Goal: Transaction & Acquisition: Book appointment/travel/reservation

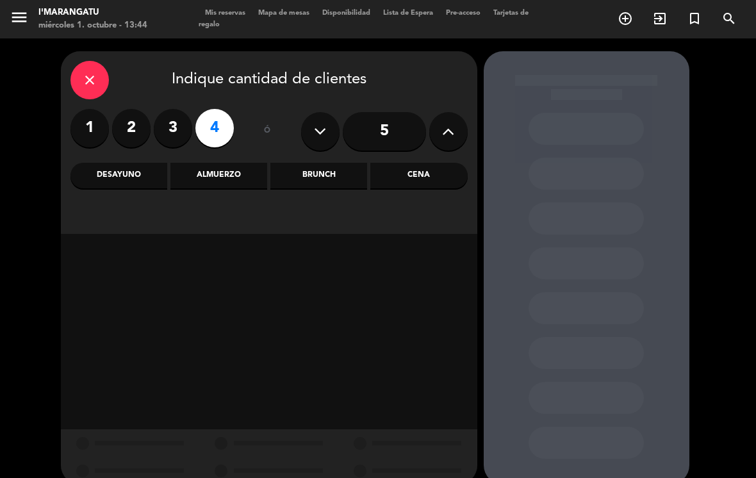
click at [461, 134] on button at bounding box center [449, 131] width 38 height 38
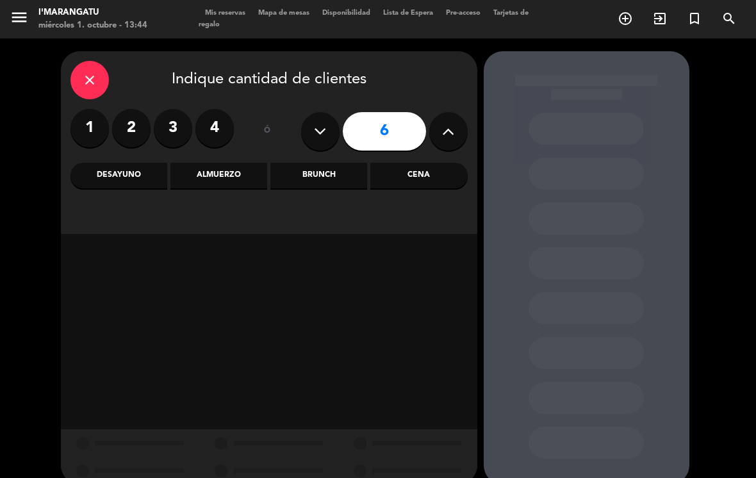
click at [458, 133] on button at bounding box center [449, 131] width 38 height 38
click at [455, 144] on button at bounding box center [449, 131] width 38 height 38
click at [445, 133] on icon at bounding box center [448, 131] width 12 height 19
click at [321, 131] on icon at bounding box center [320, 131] width 12 height 19
type input "8"
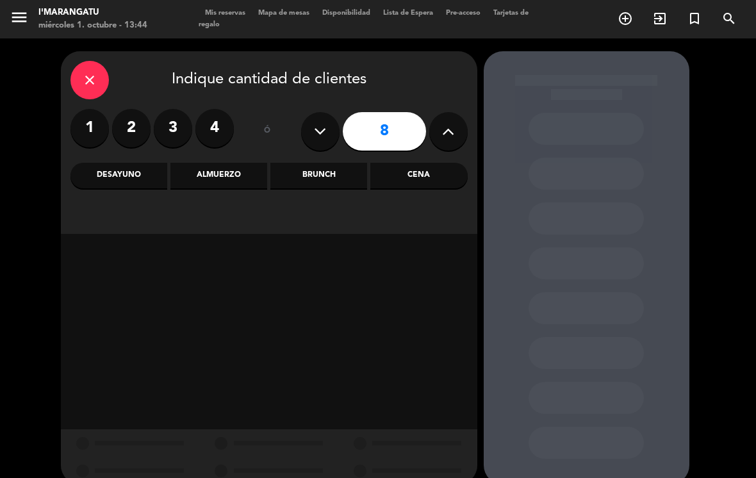
click at [225, 174] on div "Almuerzo" at bounding box center [219, 176] width 97 height 26
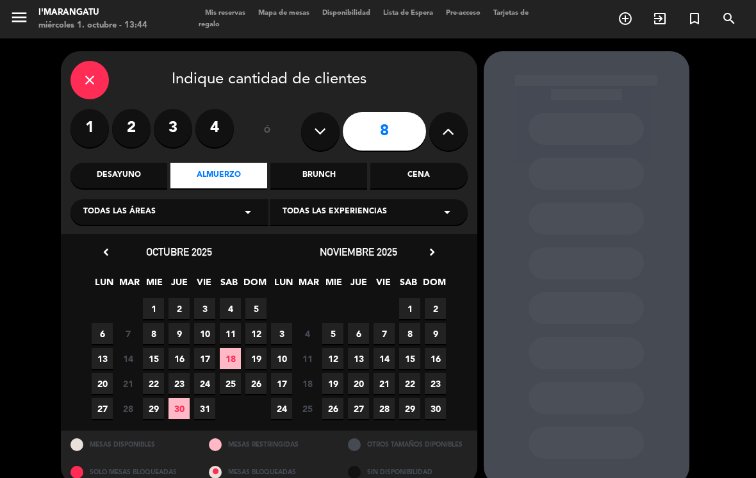
click at [256, 310] on span "5" at bounding box center [256, 308] width 21 height 21
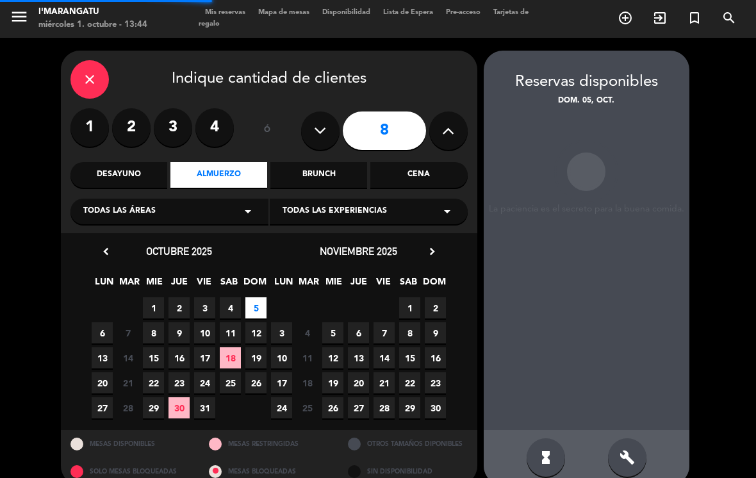
scroll to position [20, 0]
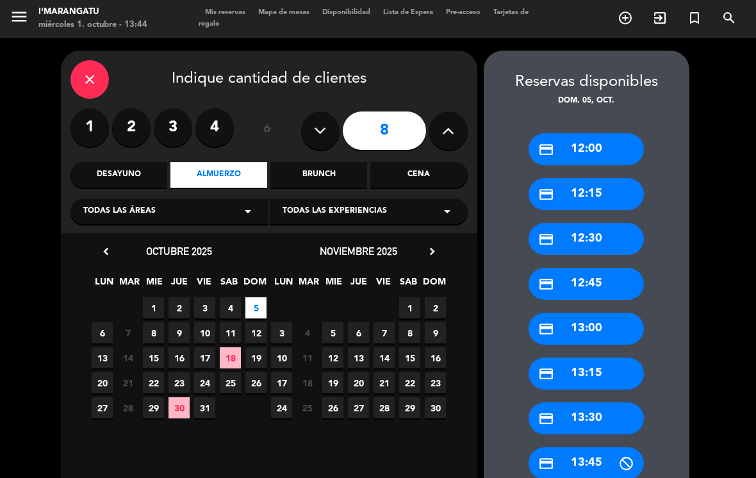
click at [597, 318] on div "credit_card 13:00" at bounding box center [586, 329] width 115 height 32
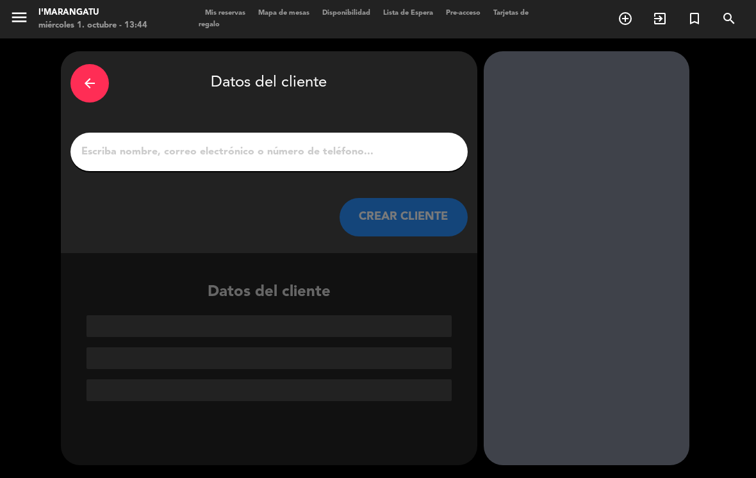
scroll to position [0, 0]
click at [287, 143] on input "1" at bounding box center [269, 152] width 378 height 18
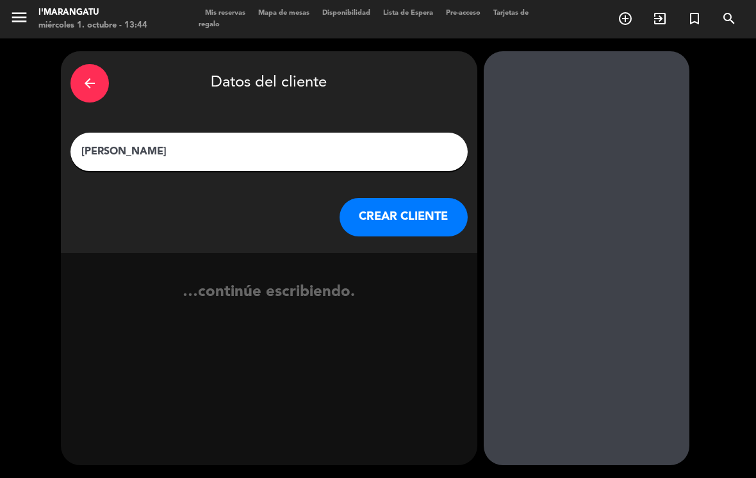
type input "[PERSON_NAME]"
click at [390, 198] on button "CREAR CLIENTE" at bounding box center [404, 217] width 128 height 38
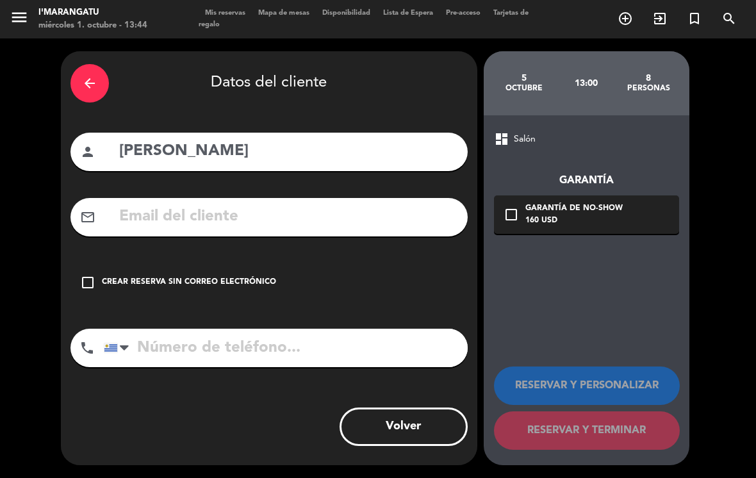
click at [83, 275] on icon "check_box_outline_blank" at bounding box center [87, 282] width 15 height 15
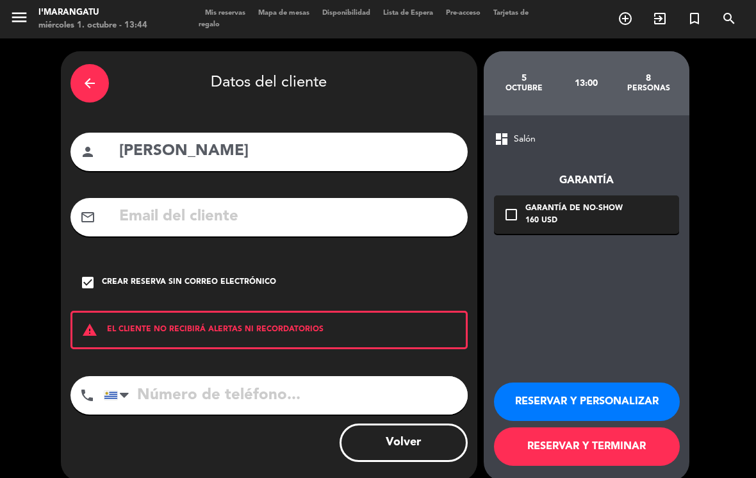
click at [630, 388] on button "RESERVAR Y PERSONALIZAR" at bounding box center [587, 402] width 186 height 38
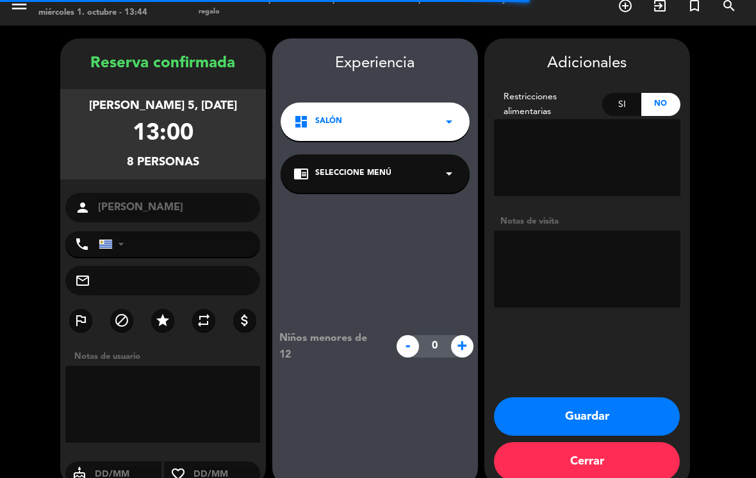
scroll to position [14, 0]
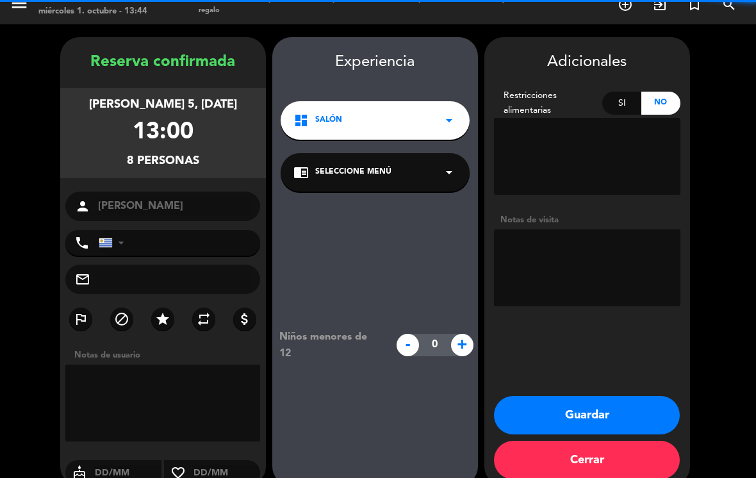
click at [569, 231] on textarea at bounding box center [587, 268] width 187 height 77
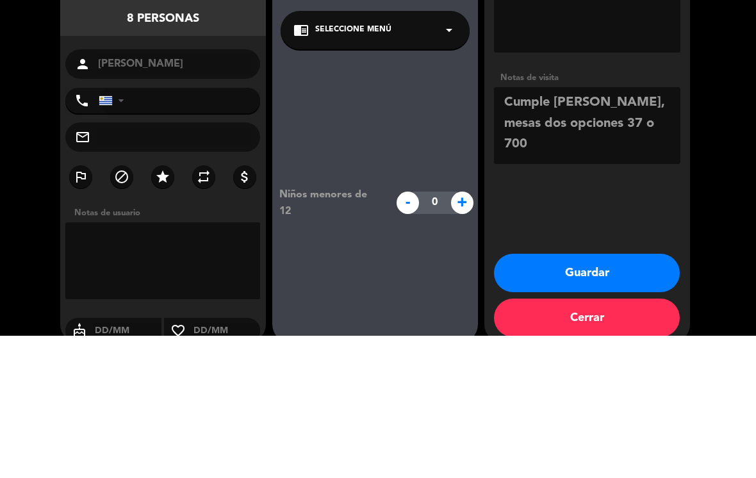
click at [701, 158] on booking-confirmed "Reserva confirmada [PERSON_NAME] 5, [DATE] 13:00 8 personas person [PERSON_NAME…" at bounding box center [378, 261] width 731 height 449
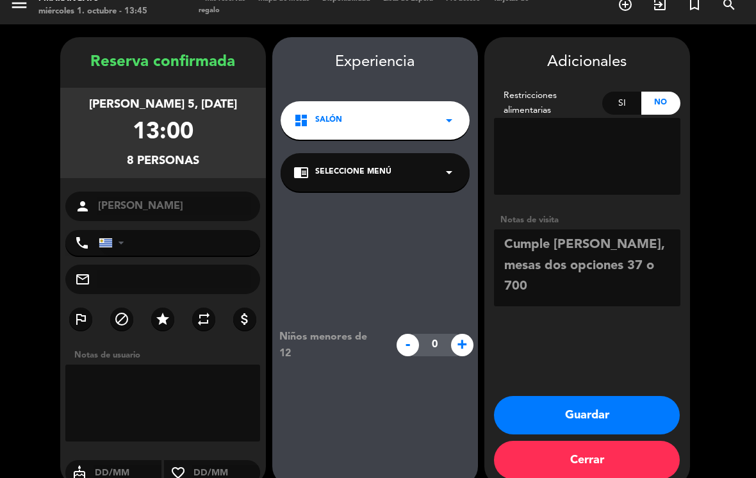
click at [159, 312] on icon "star" at bounding box center [162, 319] width 15 height 15
click at [633, 230] on textarea at bounding box center [587, 268] width 187 height 77
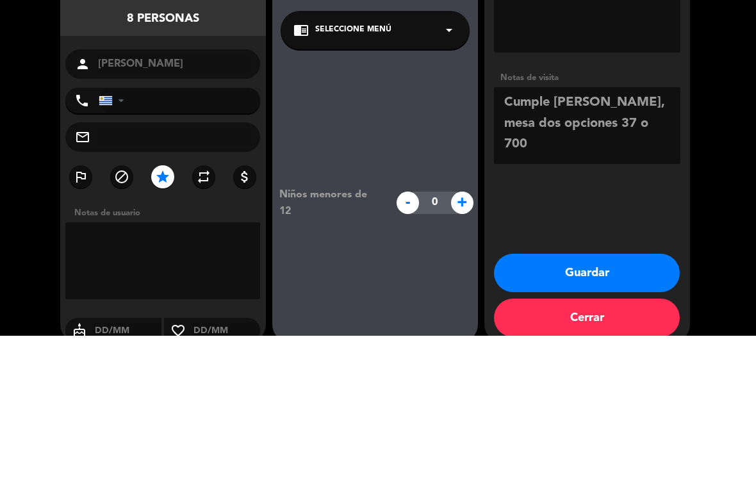
type textarea "Cumple [PERSON_NAME], mesa dos opciones 37 o 700"
click at [691, 142] on booking-confirmed "Reserva confirmada [PERSON_NAME] 5, [DATE] 13:00 8 personas person [PERSON_NAME…" at bounding box center [378, 261] width 731 height 449
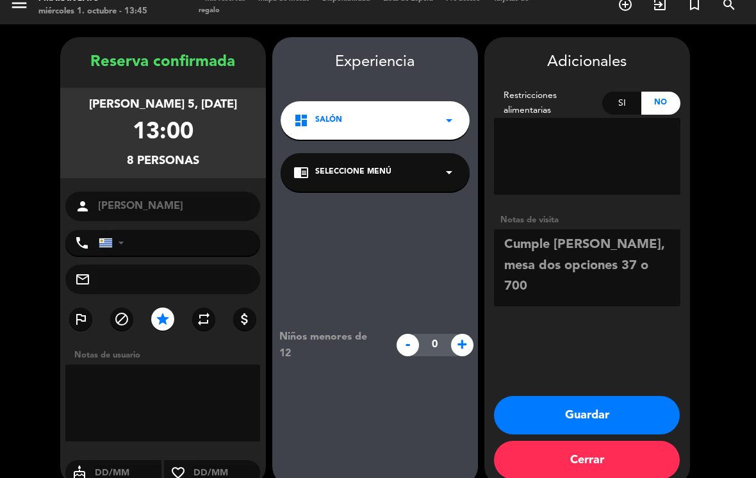
click at [616, 397] on button "Guardar" at bounding box center [587, 415] width 186 height 38
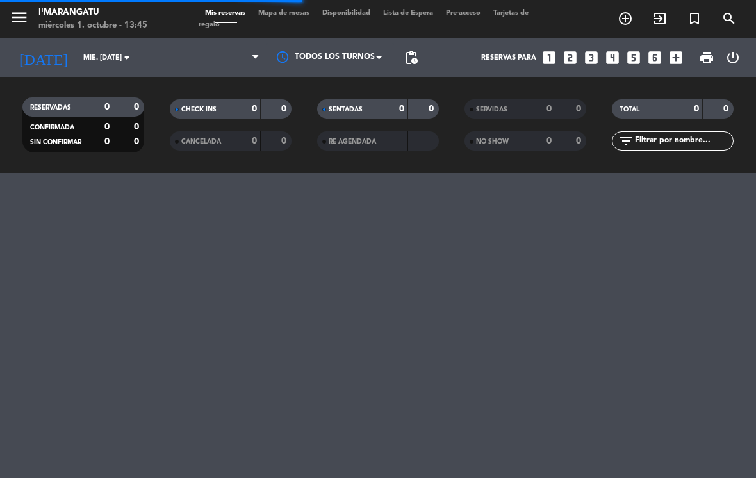
scroll to position [0, 0]
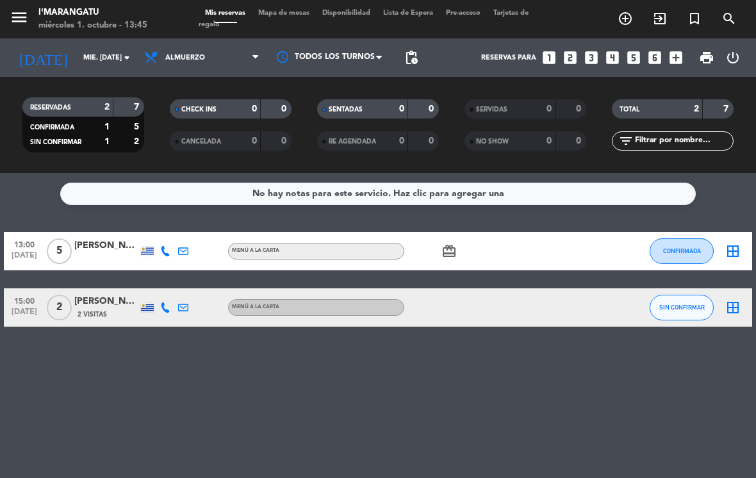
click at [675, 295] on button "SIN CONFIRMAR" at bounding box center [682, 308] width 64 height 26
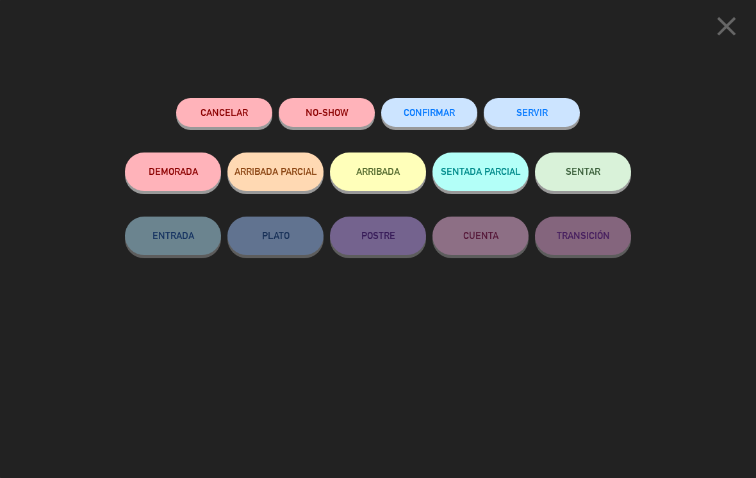
click at [428, 110] on span "CONFIRMAR" at bounding box center [429, 112] width 51 height 11
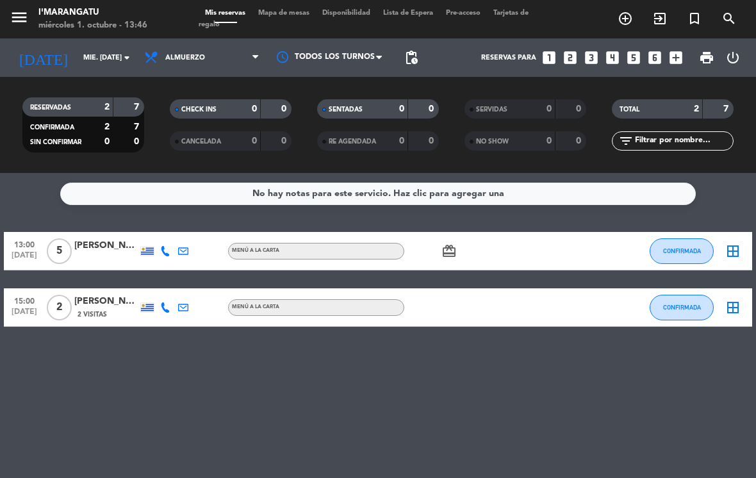
click at [614, 49] on icon "looks_4" at bounding box center [613, 57] width 17 height 17
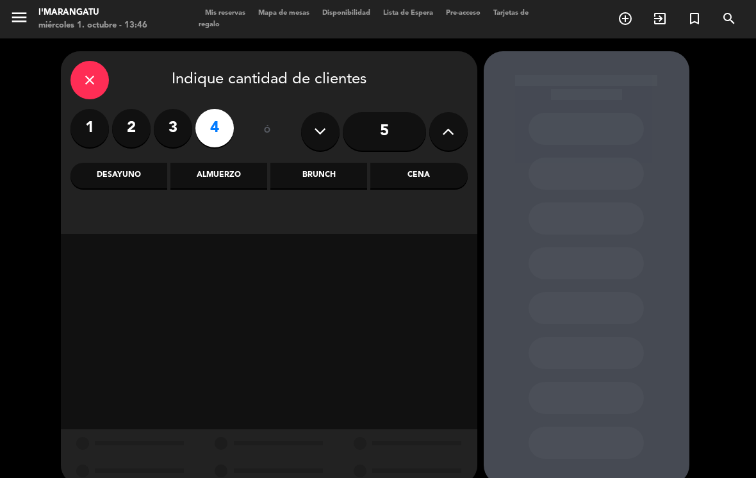
click at [452, 122] on icon at bounding box center [448, 131] width 12 height 19
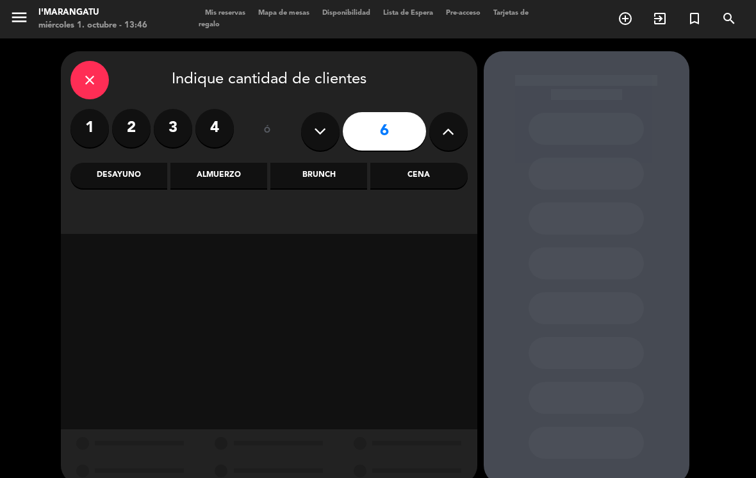
click at [440, 112] on button at bounding box center [449, 131] width 38 height 38
click at [446, 122] on icon at bounding box center [448, 131] width 12 height 19
click at [447, 122] on icon at bounding box center [448, 131] width 12 height 19
click at [444, 122] on icon at bounding box center [448, 131] width 12 height 19
click at [448, 122] on icon at bounding box center [448, 131] width 12 height 19
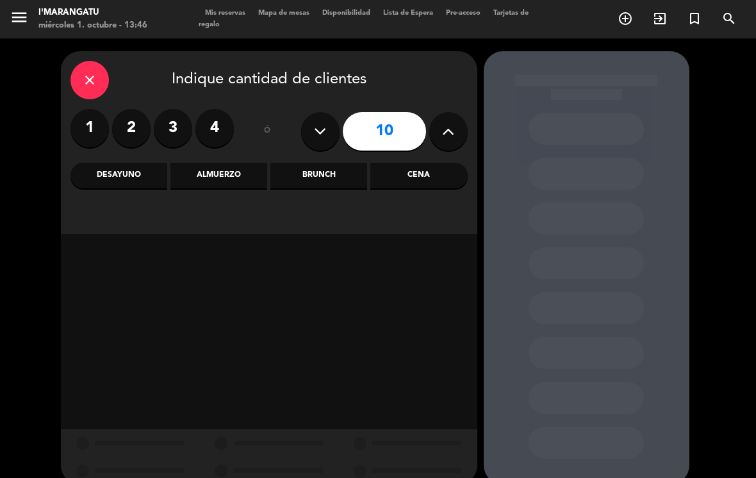
type input "11"
click at [80, 69] on div "close" at bounding box center [90, 80] width 38 height 38
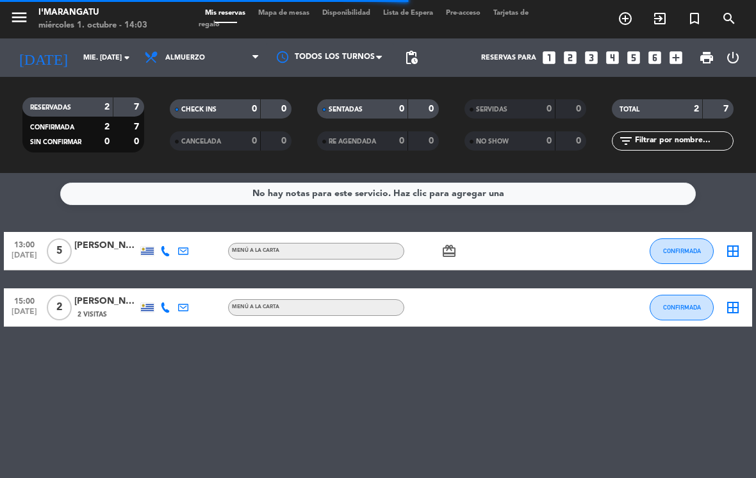
click at [595, 49] on icon "looks_3" at bounding box center [591, 57] width 17 height 17
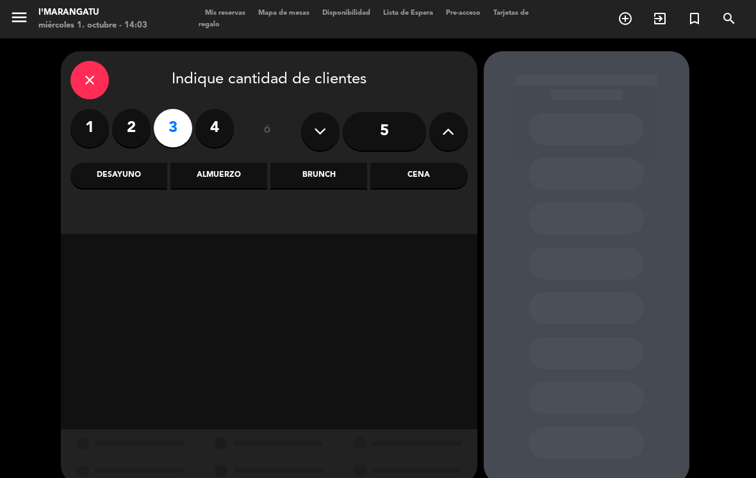
click at [209, 109] on label "4" at bounding box center [215, 128] width 38 height 38
click at [237, 165] on div "Almuerzo" at bounding box center [219, 176] width 97 height 26
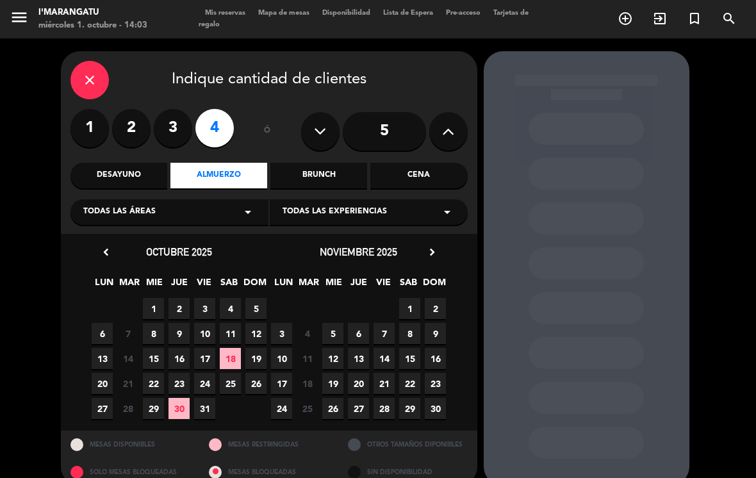
click at [157, 298] on span "1" at bounding box center [153, 308] width 21 height 21
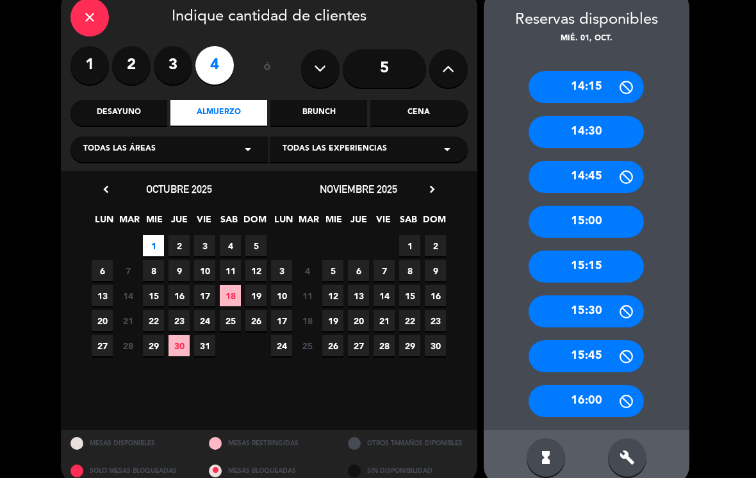
scroll to position [62, 0]
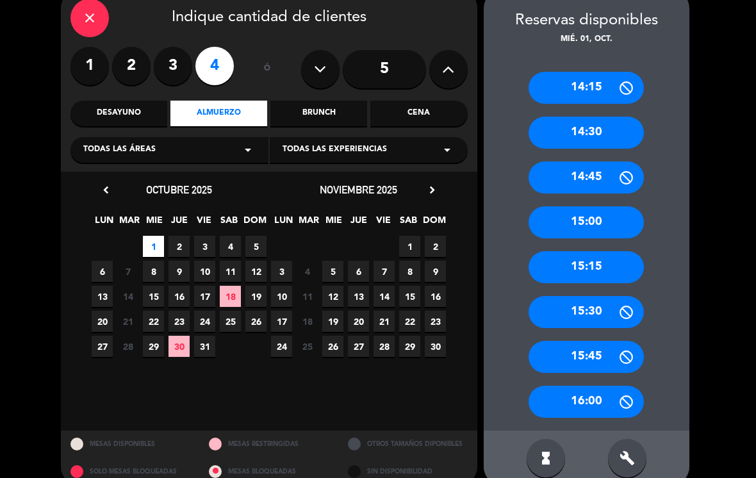
click at [631, 451] on icon "build" at bounding box center [627, 458] width 15 height 15
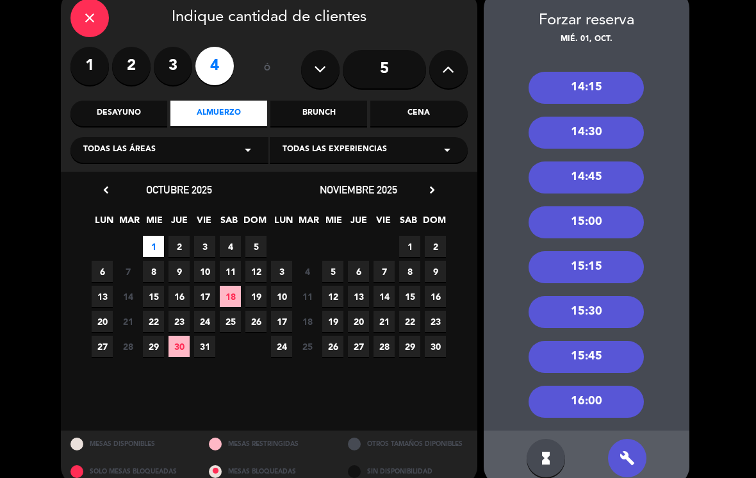
click at [615, 72] on div "14:15" at bounding box center [586, 88] width 115 height 32
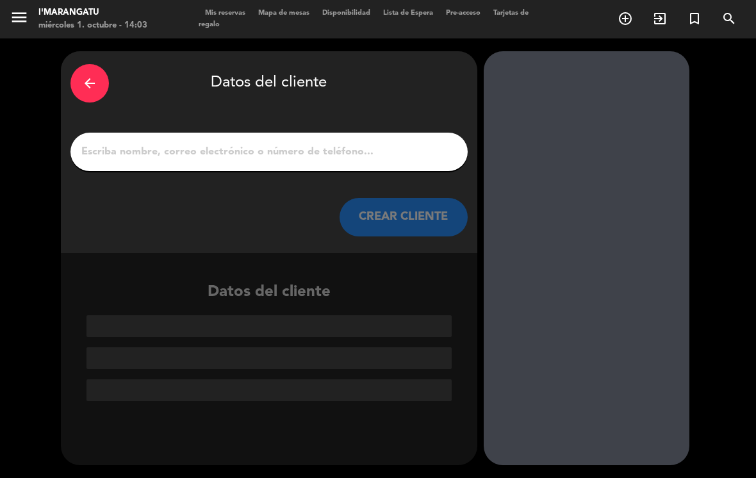
click at [312, 133] on div at bounding box center [269, 152] width 397 height 38
click at [169, 143] on input "1" at bounding box center [269, 152] width 378 height 18
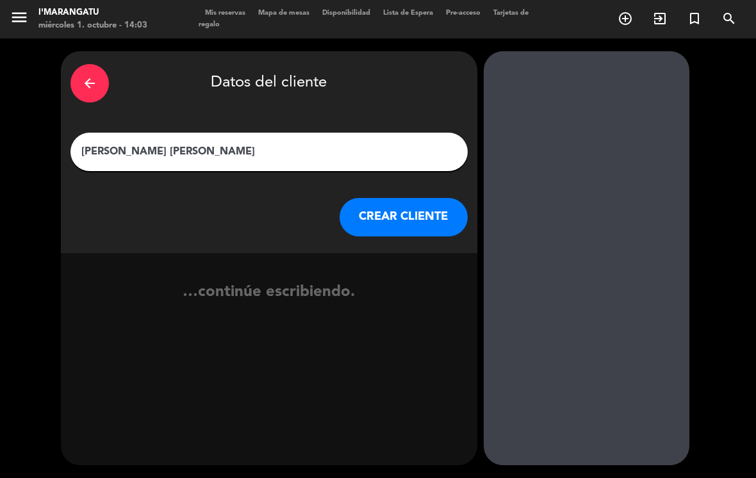
type input "[PERSON_NAME]"
click at [404, 198] on button "CREAR CLIENTE" at bounding box center [404, 217] width 128 height 38
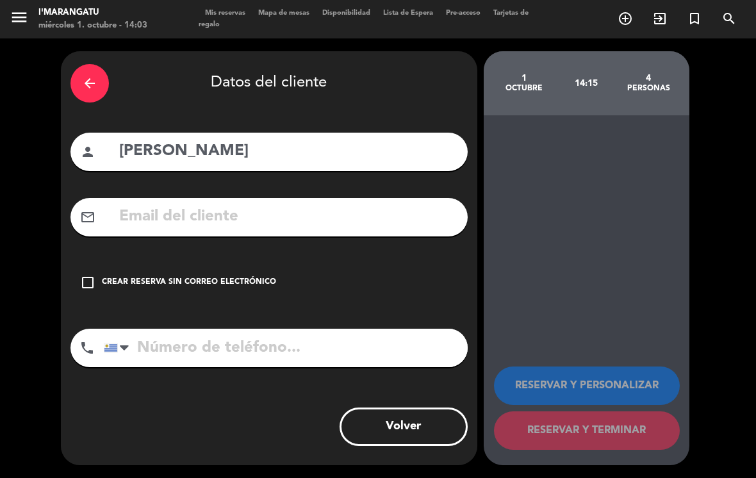
click at [90, 275] on icon "check_box_outline_blank" at bounding box center [87, 282] width 15 height 15
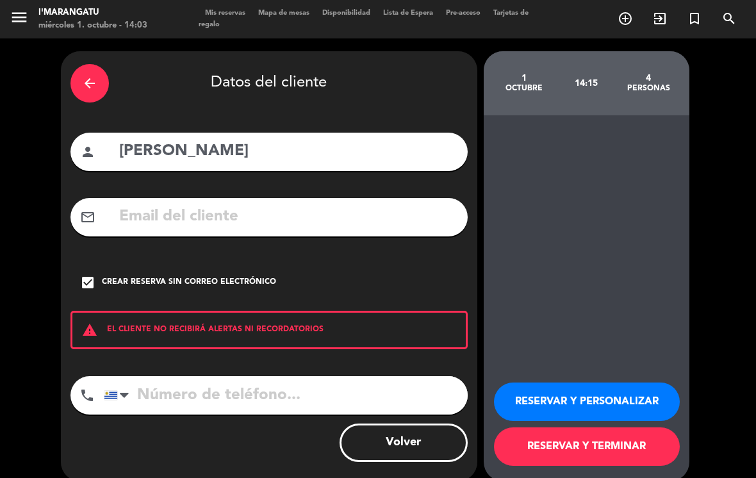
click at [585, 383] on button "RESERVAR Y PERSONALIZAR" at bounding box center [587, 402] width 186 height 38
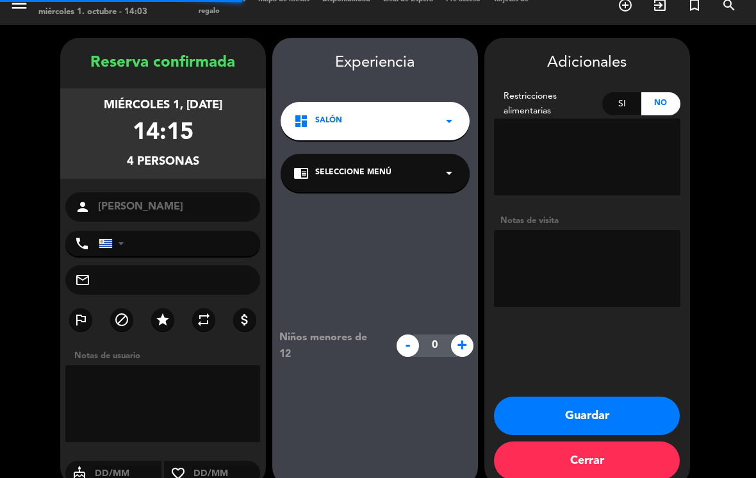
scroll to position [14, 0]
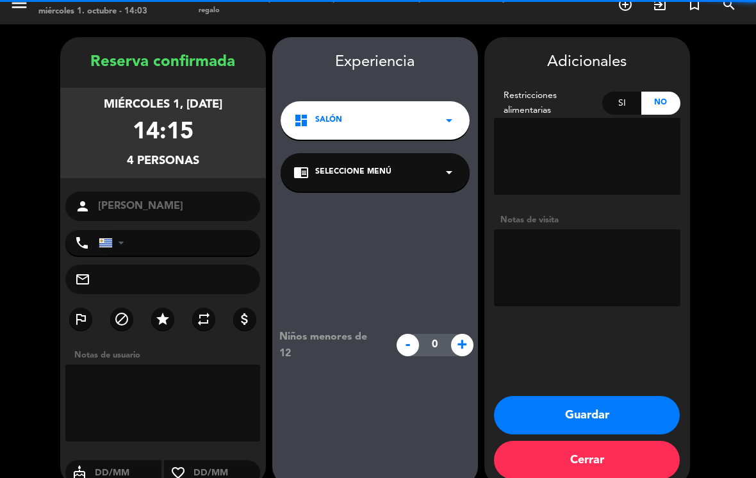
click at [574, 258] on textarea at bounding box center [587, 268] width 187 height 77
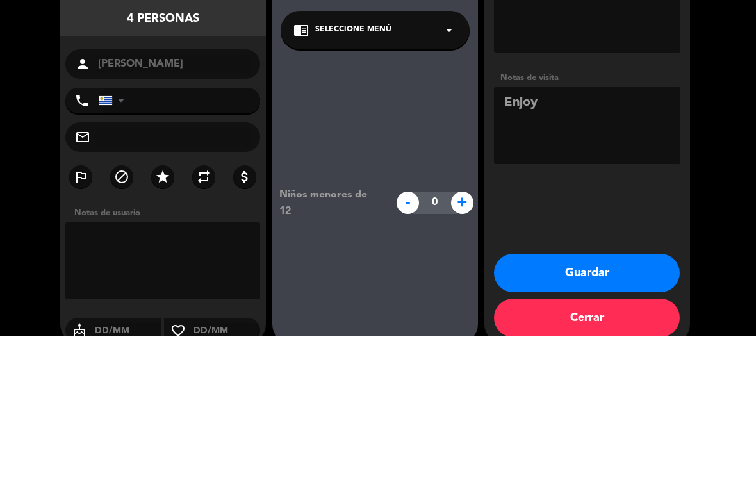
click at [668, 230] on textarea at bounding box center [587, 268] width 187 height 77
type textarea "Enjoy"
click at [711, 154] on booking-confirmed "Reserva confirmada miércoles 1, [DATE] 14:15 4 personas person [PERSON_NAME] ph…" at bounding box center [378, 261] width 731 height 449
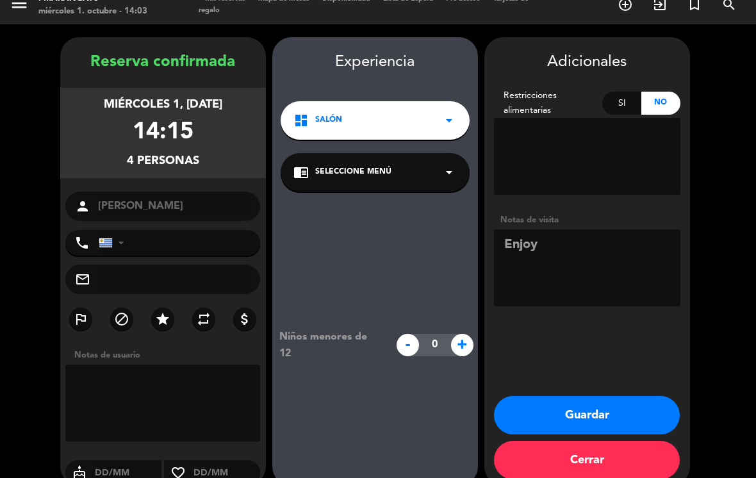
click at [610, 397] on button "Guardar" at bounding box center [587, 415] width 186 height 38
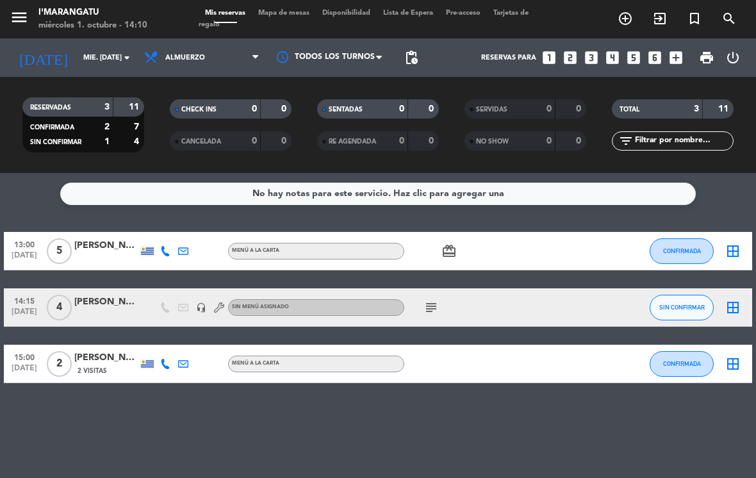
click at [689, 297] on button "SIN CONFIRMAR" at bounding box center [682, 308] width 64 height 26
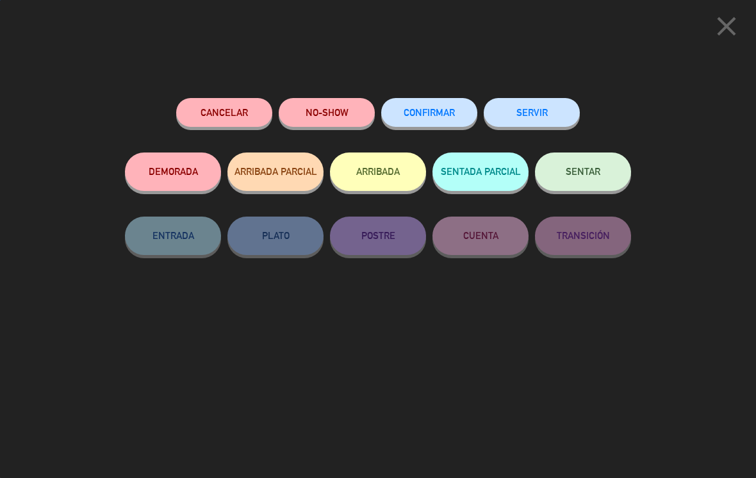
click at [548, 109] on button "SERVIR" at bounding box center [532, 112] width 96 height 29
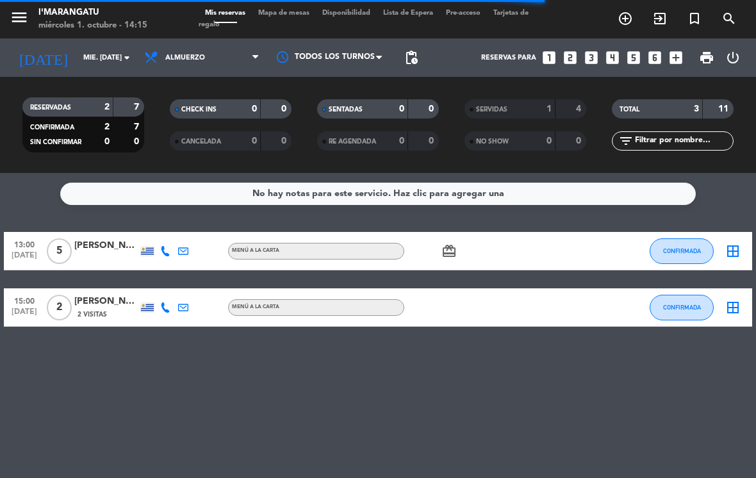
scroll to position [20, 0]
click at [206, 44] on span "Almuerzo" at bounding box center [202, 58] width 128 height 28
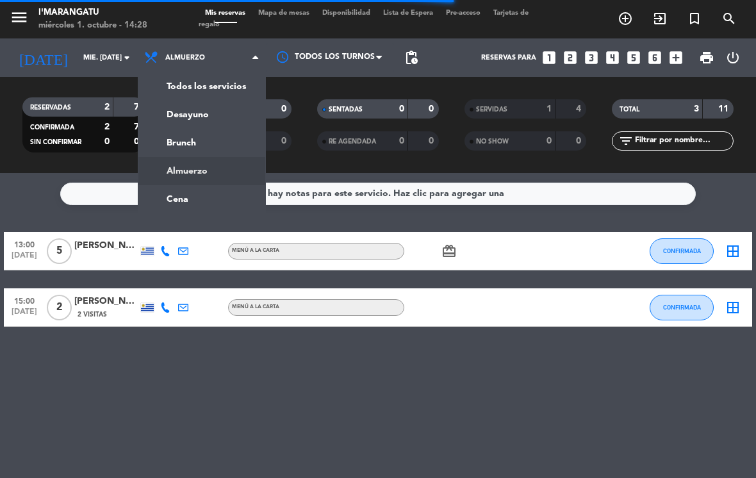
click at [210, 187] on ng-component "menu I'marangatu miércoles 1. octubre - 14:28 Mis reservas Mapa de mesas Dispon…" at bounding box center [378, 239] width 756 height 478
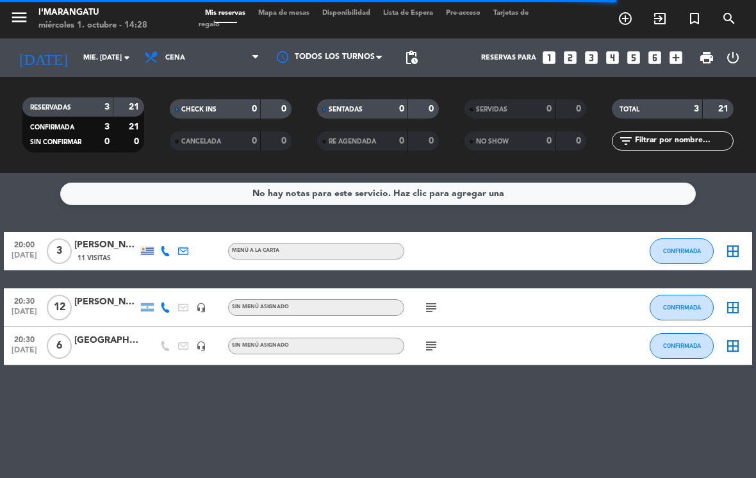
click at [110, 295] on div "[PERSON_NAME]" at bounding box center [106, 302] width 64 height 15
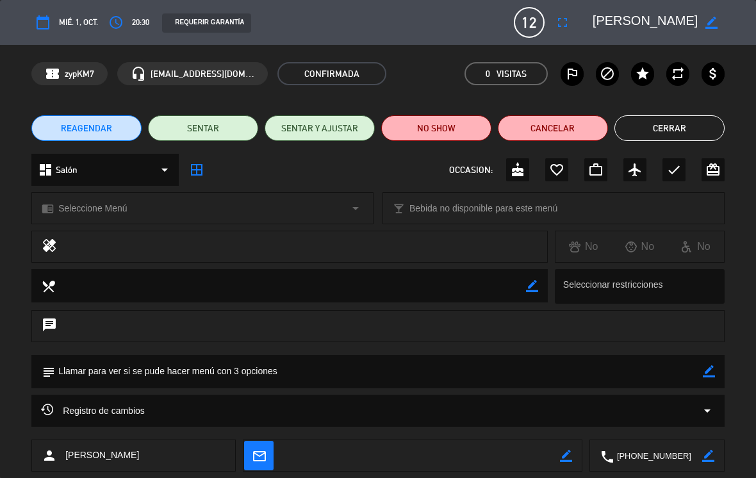
click at [567, 26] on icon "fullscreen" at bounding box center [562, 22] width 15 height 15
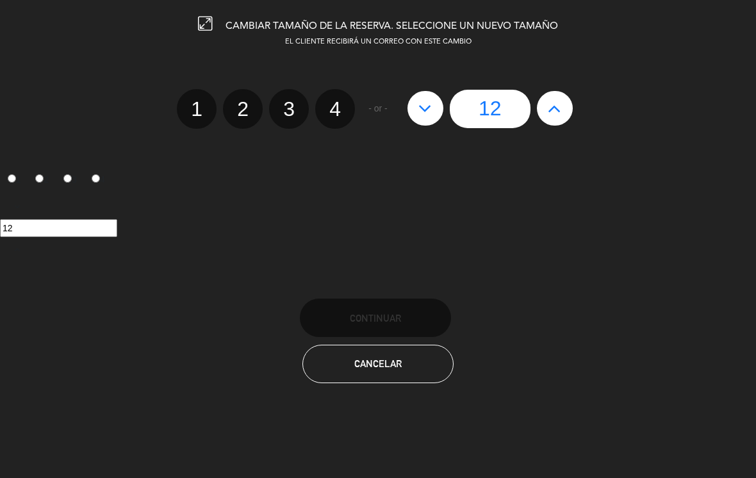
click at [540, 122] on button at bounding box center [555, 108] width 36 height 35
type input "13"
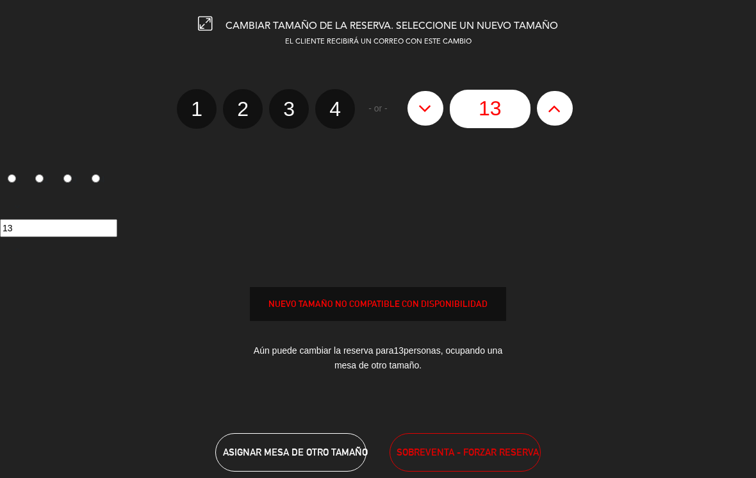
click at [551, 107] on icon at bounding box center [554, 108] width 13 height 21
type input "14"
click at [558, 106] on icon at bounding box center [554, 108] width 13 height 21
type input "15"
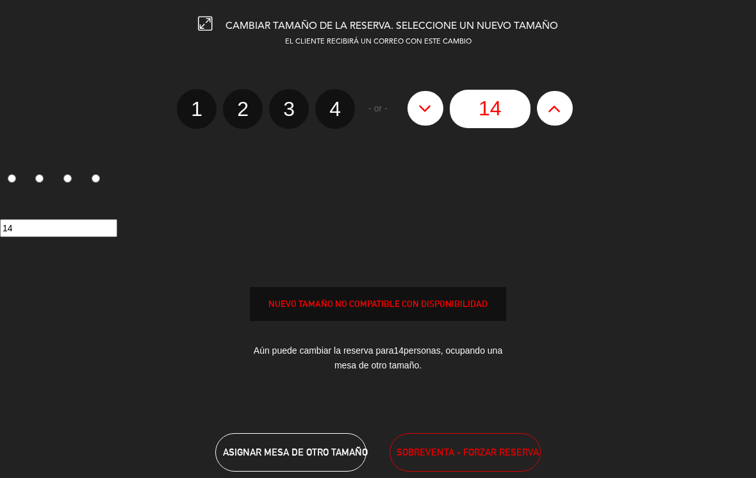
type input "15"
click at [558, 103] on icon at bounding box center [554, 108] width 13 height 21
type input "16"
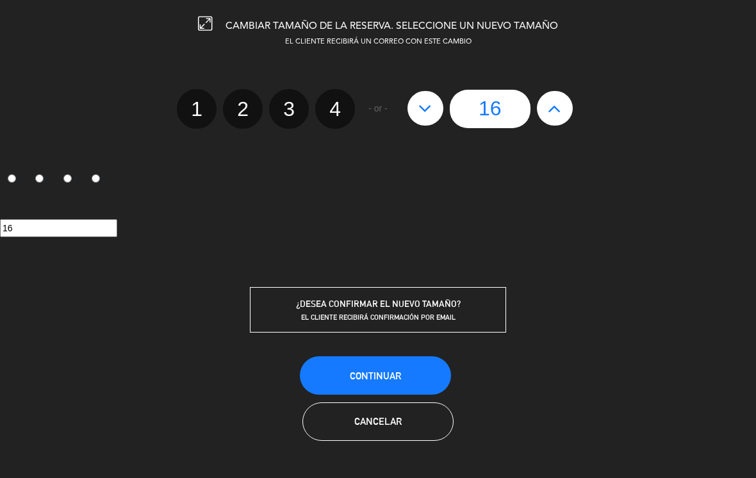
click at [414, 372] on button "Continuar" at bounding box center [375, 375] width 151 height 38
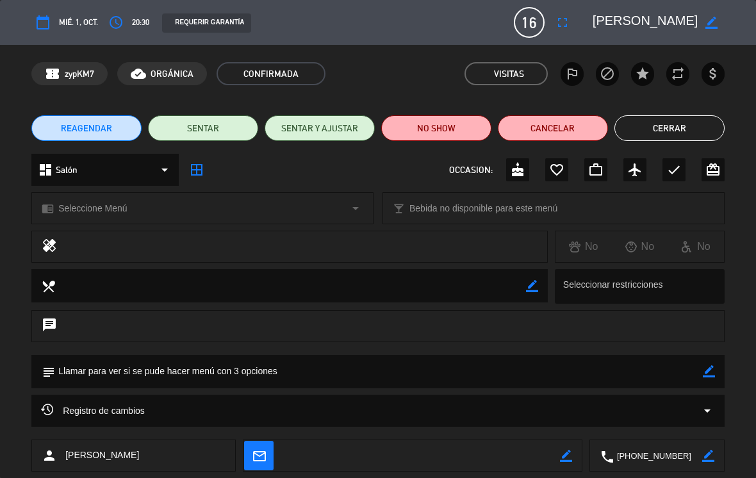
click at [672, 121] on button "Cerrar" at bounding box center [670, 128] width 110 height 26
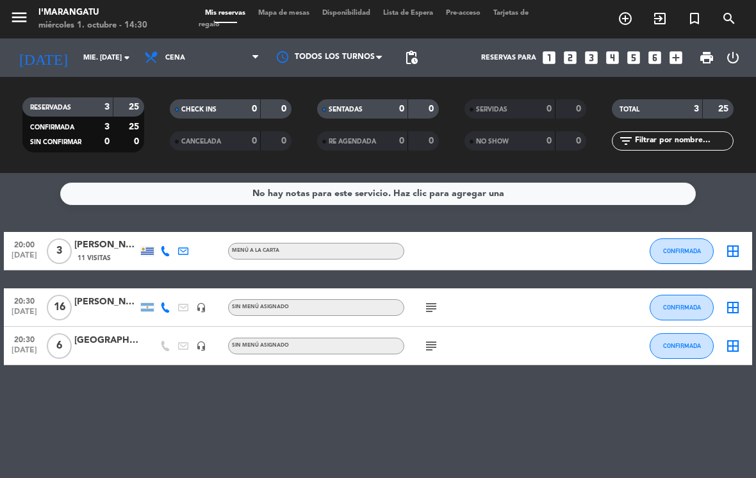
click at [610, 49] on icon "looks_4" at bounding box center [613, 57] width 17 height 17
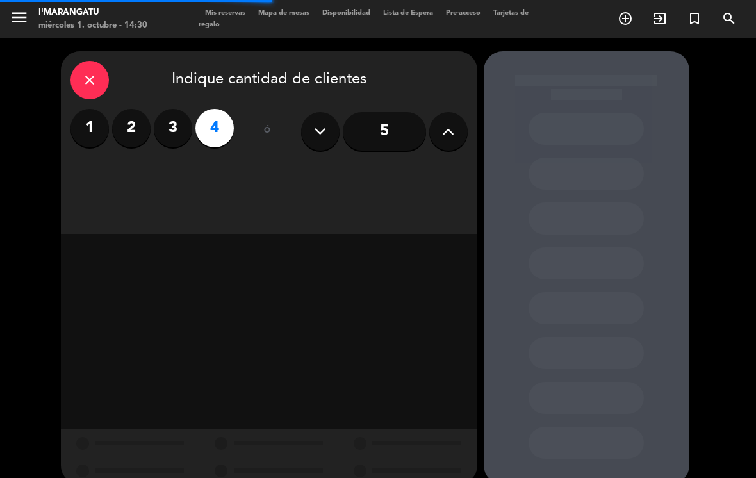
click at [141, 109] on label "2" at bounding box center [131, 128] width 38 height 38
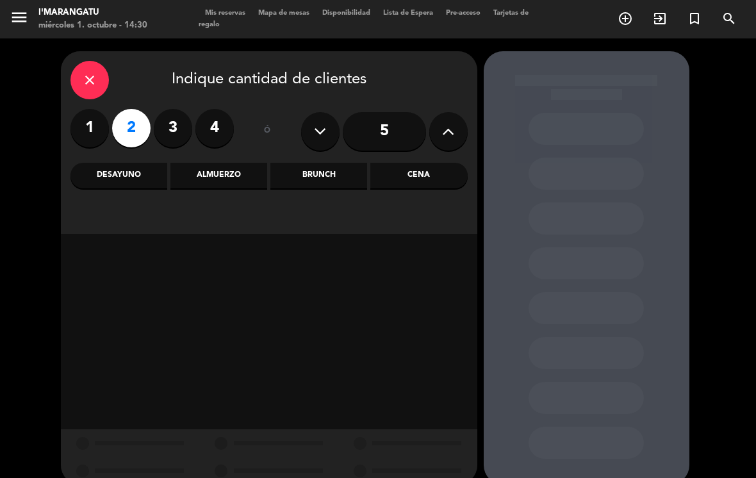
click at [434, 112] on button at bounding box center [449, 131] width 38 height 38
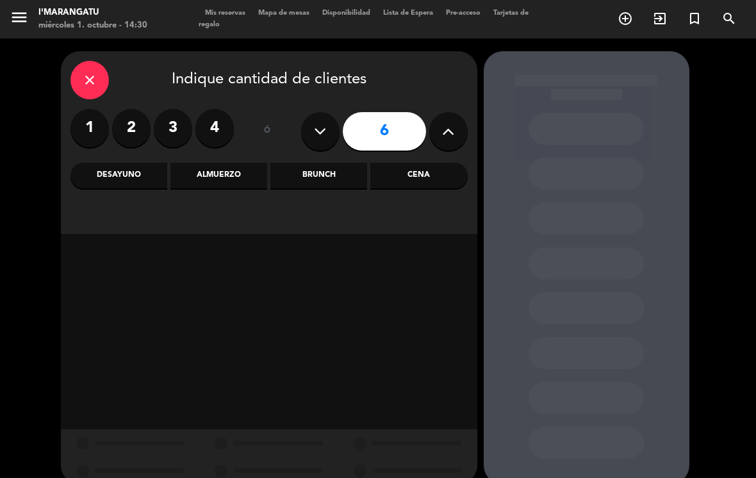
click at [451, 122] on icon at bounding box center [448, 131] width 12 height 19
click at [462, 117] on button at bounding box center [449, 131] width 38 height 38
click at [449, 128] on button at bounding box center [449, 131] width 38 height 38
click at [455, 129] on button at bounding box center [449, 131] width 38 height 38
click at [461, 125] on button at bounding box center [449, 131] width 38 height 38
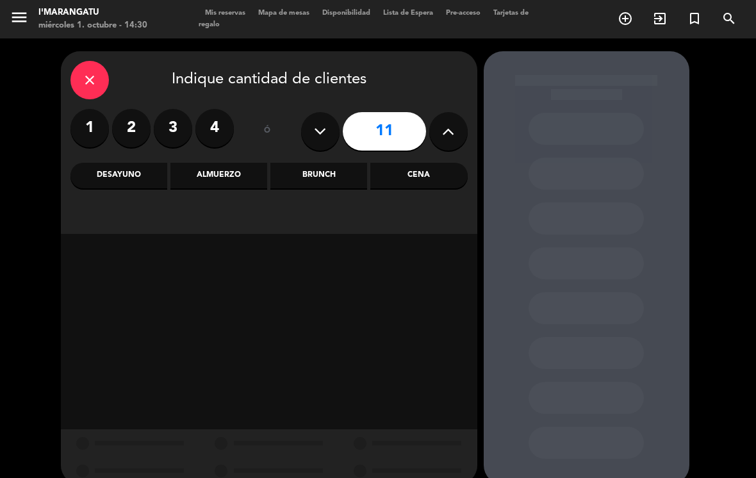
click at [462, 120] on button at bounding box center [449, 131] width 38 height 38
click at [455, 124] on button at bounding box center [449, 131] width 38 height 38
click at [467, 113] on button at bounding box center [449, 131] width 38 height 38
click at [458, 118] on button at bounding box center [449, 131] width 38 height 38
click at [450, 124] on button at bounding box center [449, 131] width 38 height 38
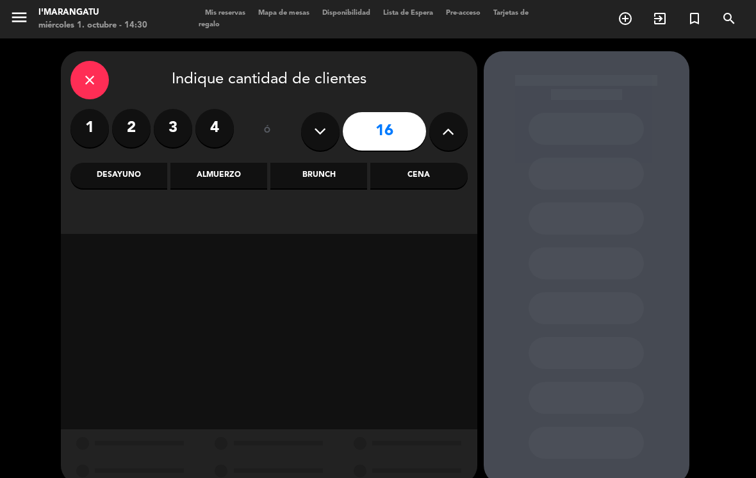
click at [451, 128] on button at bounding box center [449, 131] width 38 height 38
click at [451, 124] on button at bounding box center [449, 131] width 38 height 38
click at [449, 122] on button at bounding box center [449, 131] width 38 height 38
click at [446, 122] on icon at bounding box center [448, 131] width 12 height 19
click at [457, 115] on button at bounding box center [449, 131] width 38 height 38
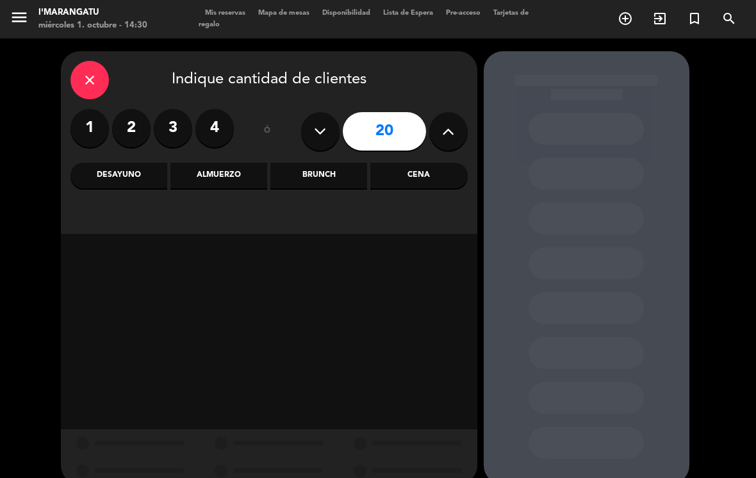
type input "21"
click at [233, 163] on div "Almuerzo" at bounding box center [219, 176] width 97 height 26
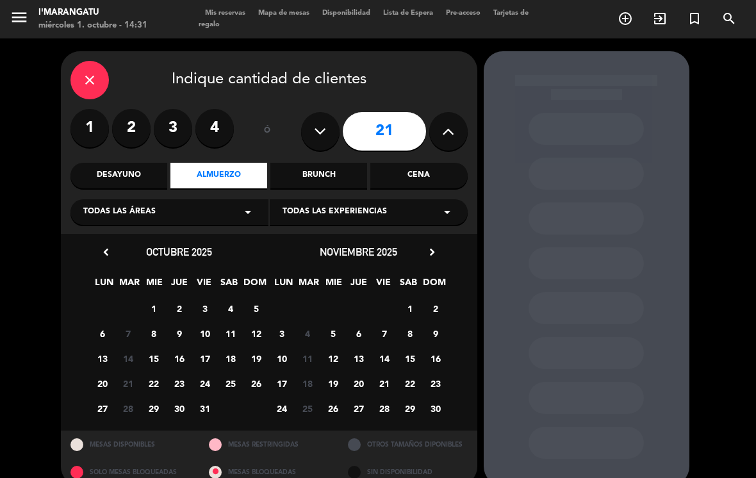
click at [232, 323] on span "11" at bounding box center [230, 333] width 21 height 21
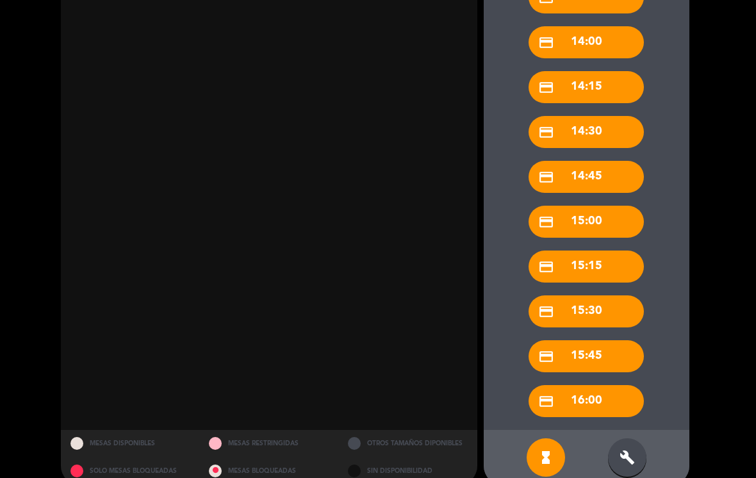
scroll to position [466, 0]
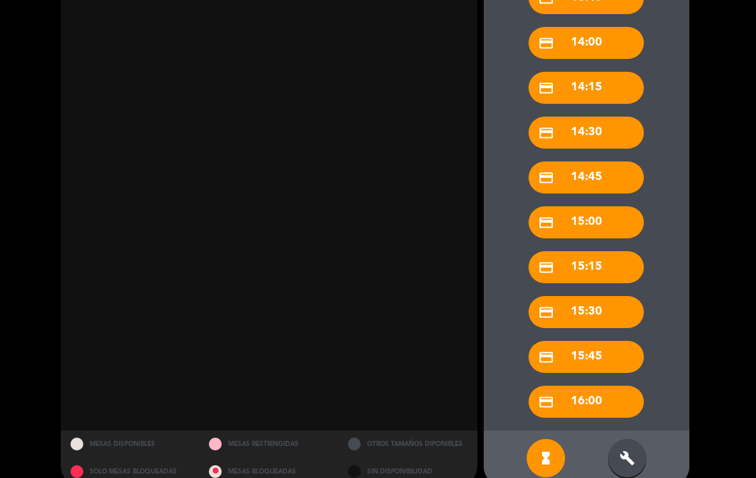
click at [623, 451] on icon "build" at bounding box center [627, 458] width 15 height 15
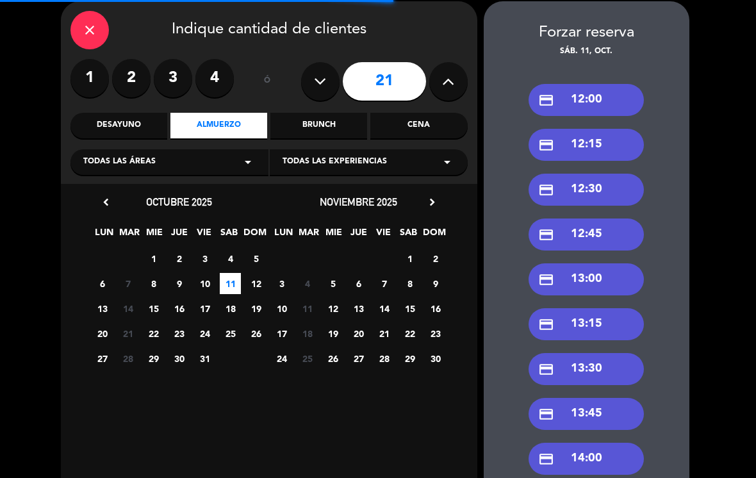
scroll to position [46, 0]
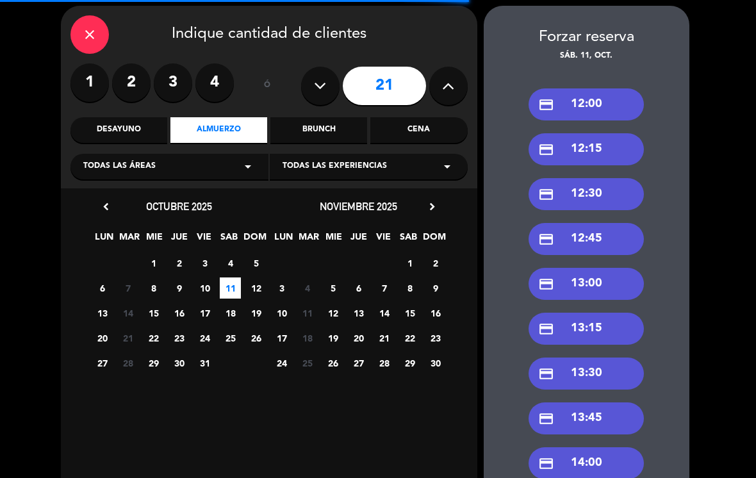
click at [605, 268] on div "credit_card 13:00" at bounding box center [586, 284] width 115 height 32
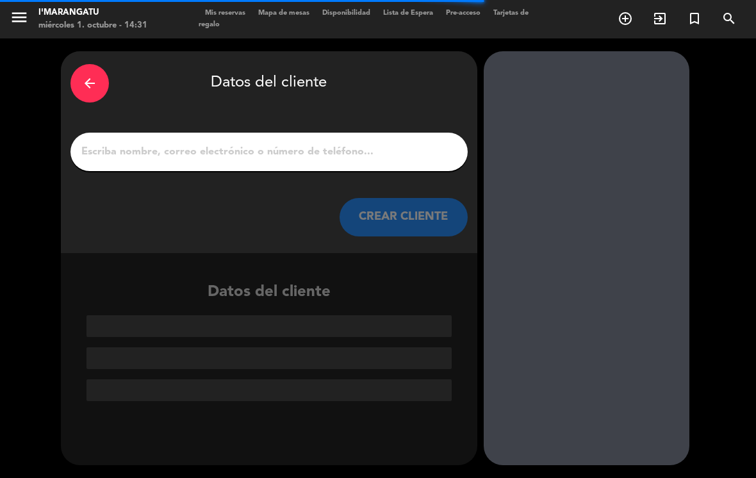
scroll to position [0, 0]
click at [334, 143] on input "1" at bounding box center [269, 152] width 378 height 18
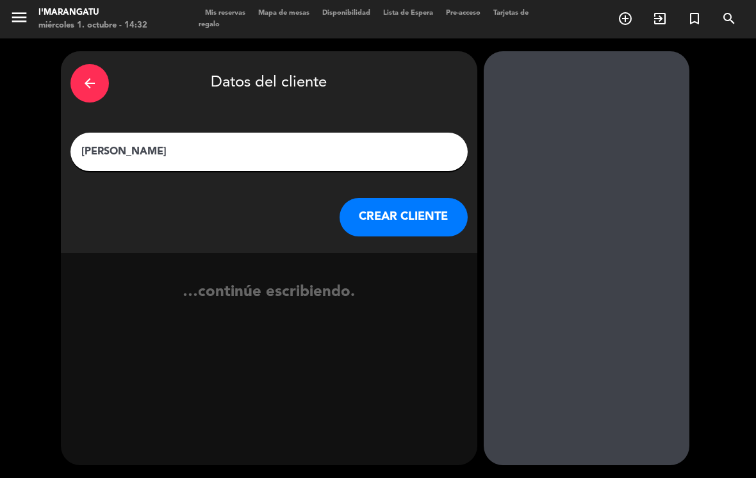
type input "[PERSON_NAME]"
click at [415, 198] on button "CREAR CLIENTE" at bounding box center [404, 217] width 128 height 38
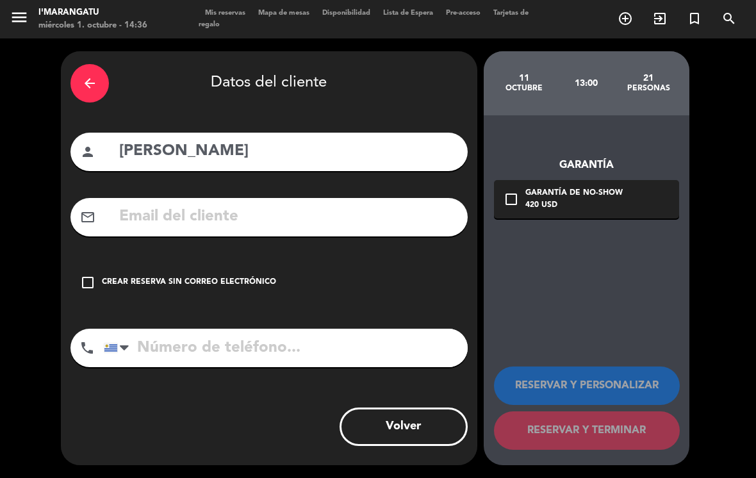
click at [95, 275] on icon "check_box_outline_blank" at bounding box center [87, 282] width 15 height 15
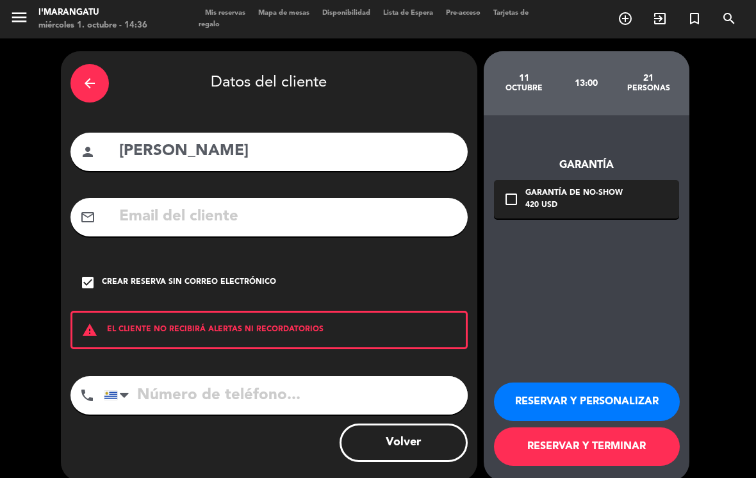
click at [92, 275] on icon "check_box" at bounding box center [87, 282] width 15 height 15
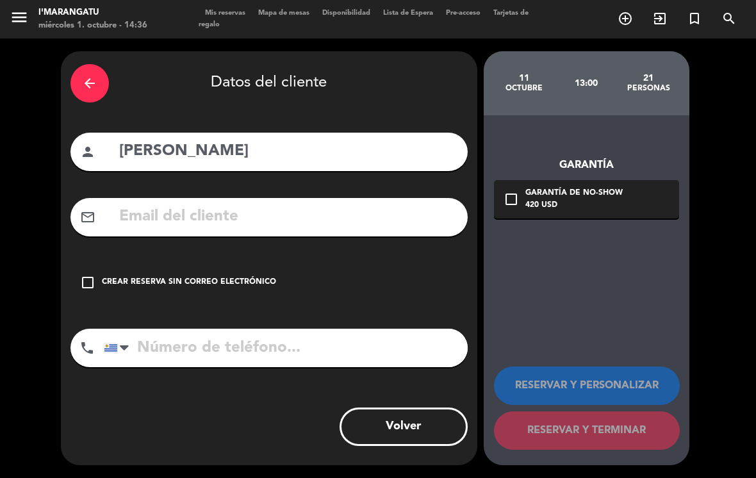
click at [137, 204] on input "text" at bounding box center [288, 217] width 340 height 26
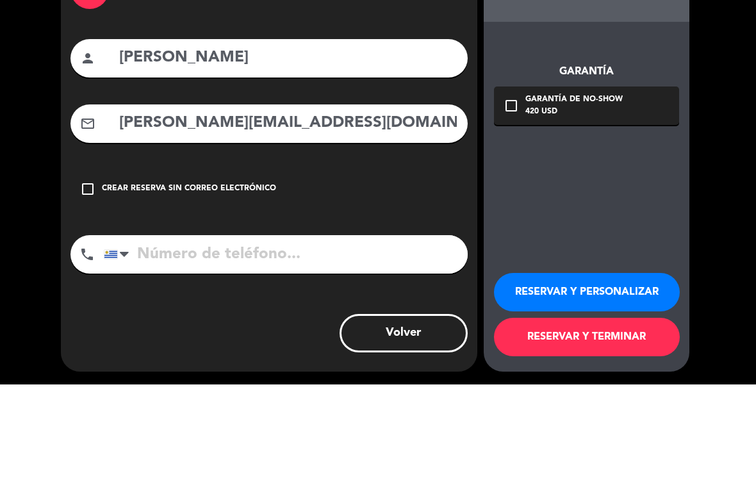
type input "[PERSON_NAME][EMAIL_ADDRESS][DOMAIN_NAME]"
click at [656, 158] on div "Garantía check_box_outline_blank Garantía de no-show 420 USD RESERVAR Y PERSONA…" at bounding box center [587, 290] width 206 height 350
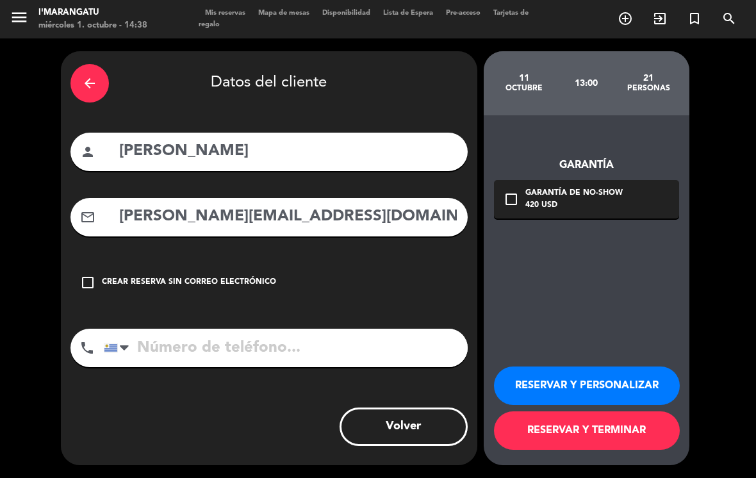
click at [218, 329] on input "tel" at bounding box center [286, 348] width 364 height 38
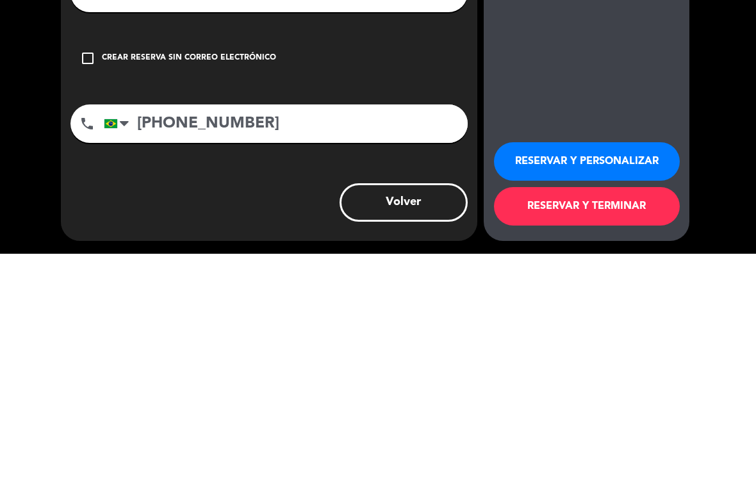
type input "[PHONE_NUMBER]"
click at [603, 115] on div "Garantía check_box_outline_blank Garantía de no-show 420 USD RESERVAR Y PERSONA…" at bounding box center [587, 290] width 206 height 350
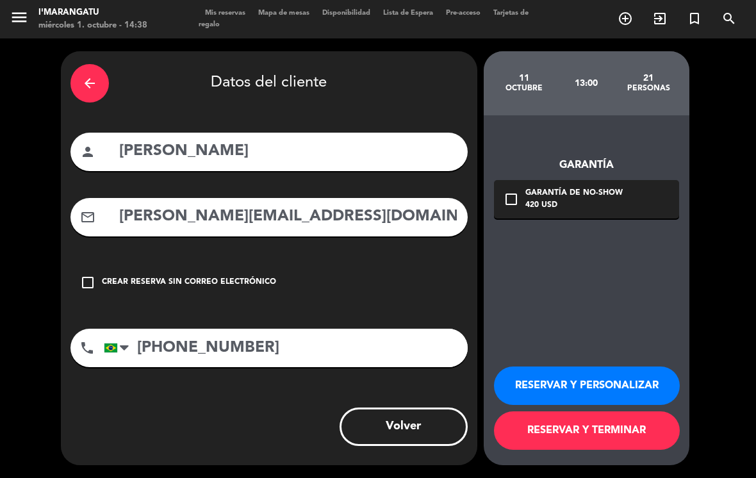
click at [517, 180] on div "check_box_outline_blank Garantía de no-show 420 USD" at bounding box center [586, 199] width 185 height 38
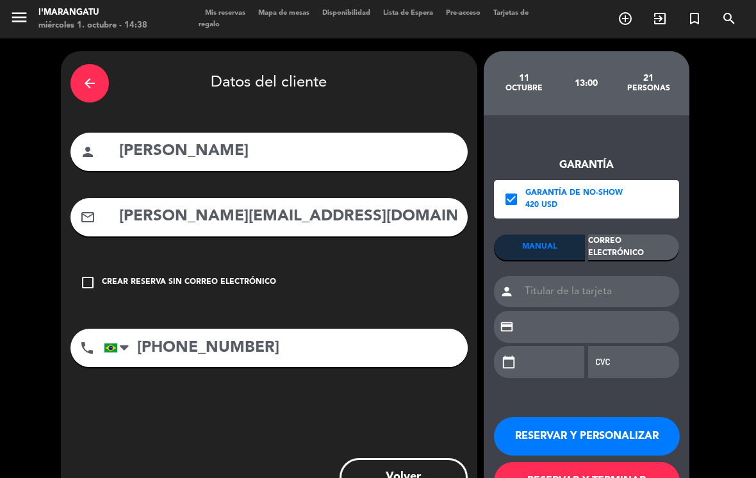
click at [626, 235] on div "Correo Electrónico" at bounding box center [634, 248] width 91 height 26
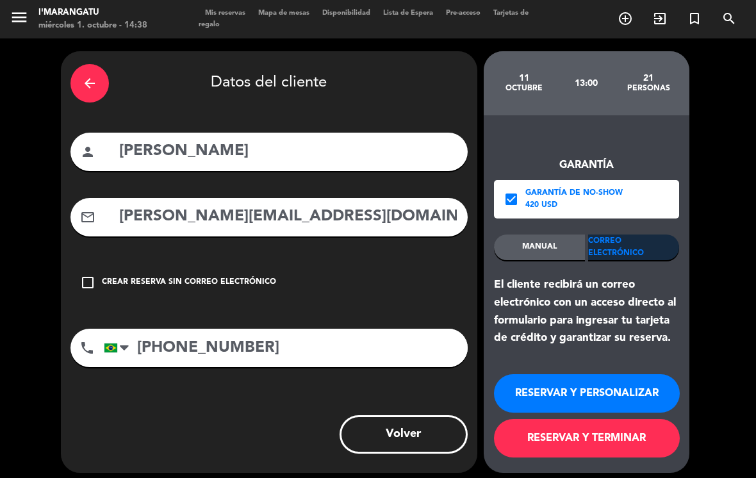
click at [596, 384] on button "RESERVAR Y PERSONALIZAR" at bounding box center [587, 393] width 186 height 38
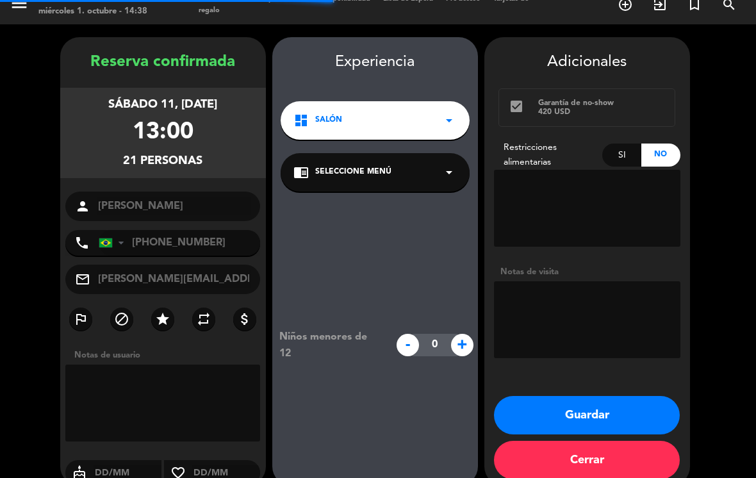
scroll to position [14, 0]
click at [553, 281] on textarea at bounding box center [587, 319] width 187 height 77
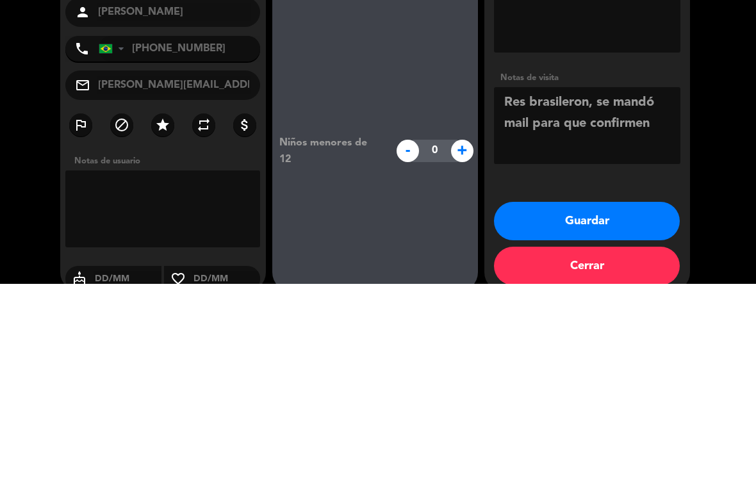
type textarea "Res brasileron, se mandó mail para que confirmen"
click at [720, 153] on booking-confirmed "Reserva confirmada sábado 11, [DATE] 13:00 21 personas person [PERSON_NAME] pho…" at bounding box center [378, 261] width 731 height 449
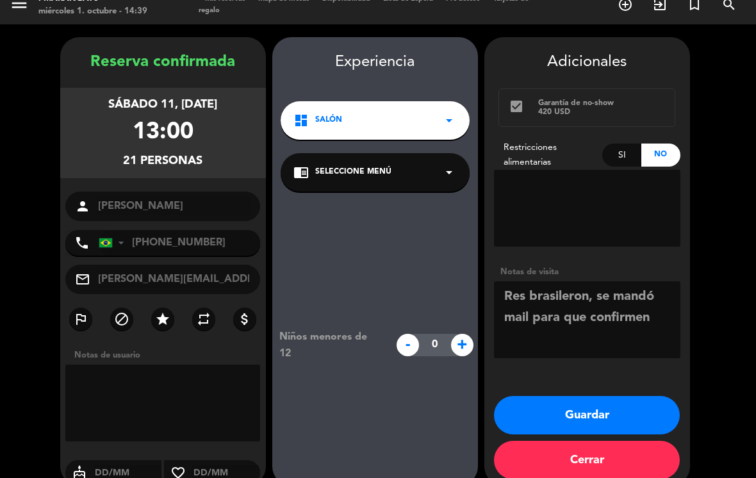
click at [611, 396] on button "Guardar" at bounding box center [587, 415] width 186 height 38
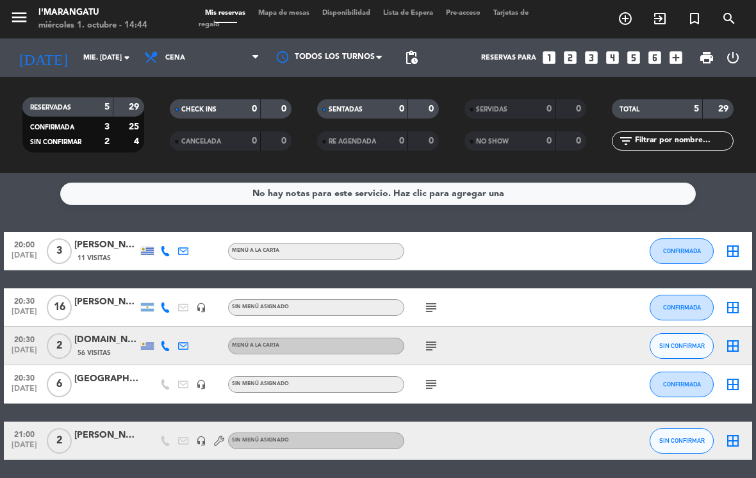
click at [635, 49] on icon "looks_5" at bounding box center [634, 57] width 17 height 17
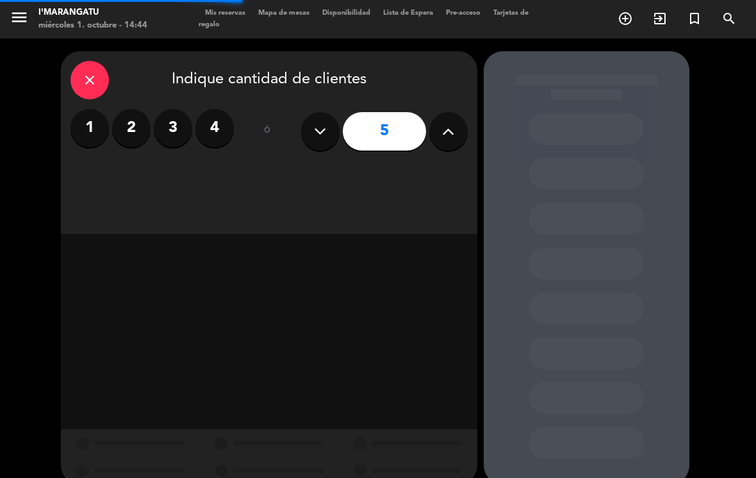
click at [448, 122] on icon at bounding box center [448, 131] width 12 height 19
click at [451, 122] on icon at bounding box center [448, 131] width 12 height 19
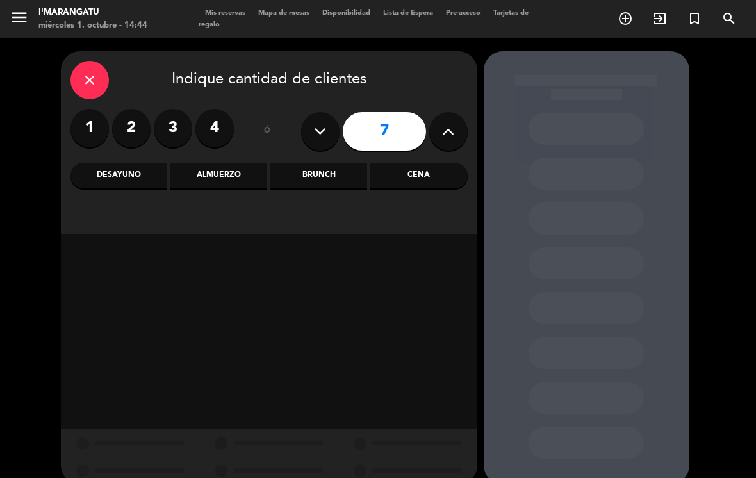
click at [323, 122] on icon at bounding box center [320, 131] width 12 height 19
type input "6"
click at [234, 163] on div "Almuerzo" at bounding box center [219, 176] width 97 height 26
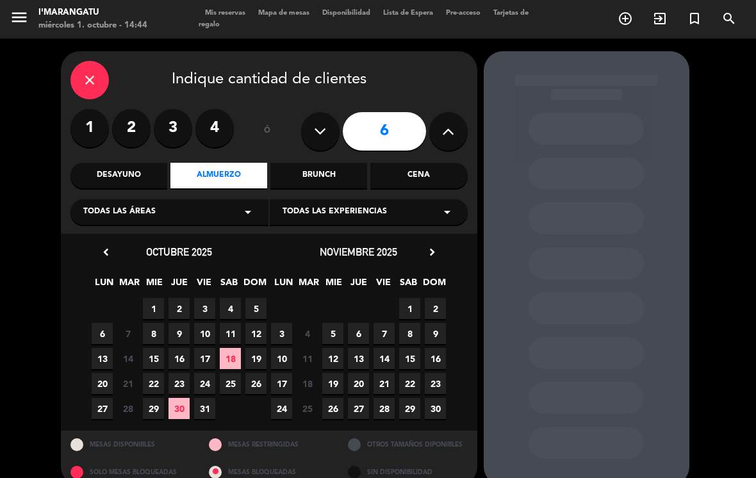
click at [256, 323] on span "12" at bounding box center [256, 333] width 21 height 21
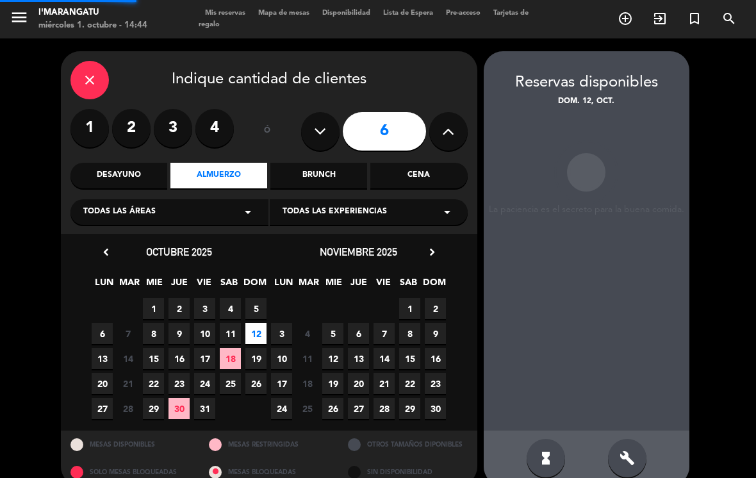
scroll to position [1, 0]
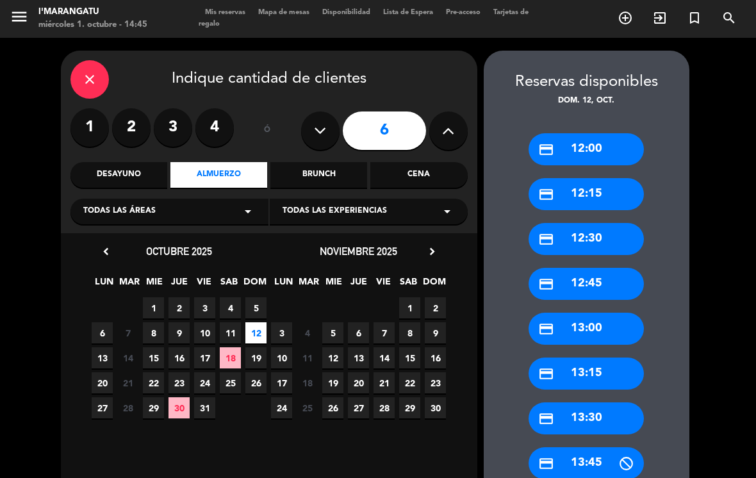
click at [607, 313] on div "credit_card 13:00" at bounding box center [586, 329] width 115 height 32
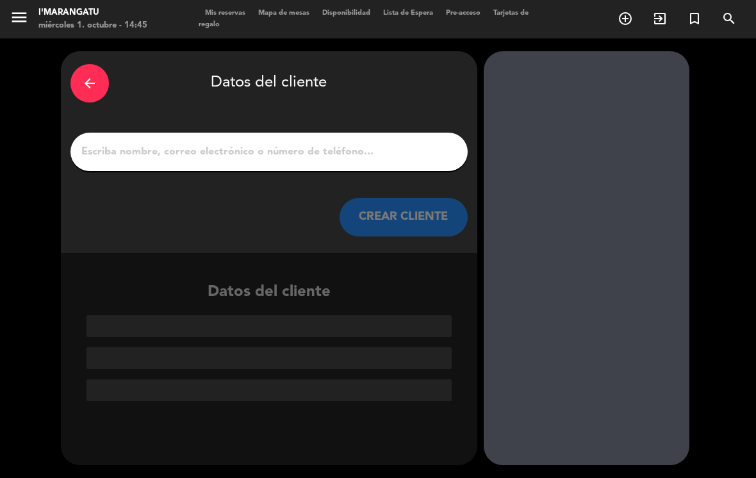
scroll to position [0, 0]
click at [299, 143] on input "1" at bounding box center [269, 152] width 378 height 18
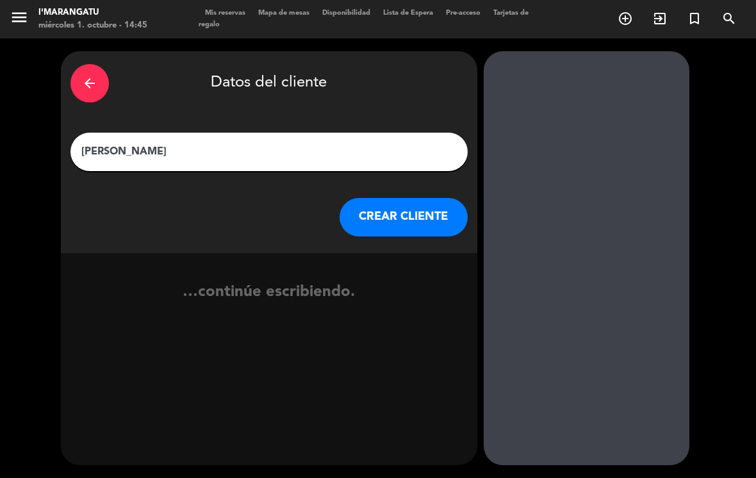
type input "[PERSON_NAME]"
click at [398, 198] on button "CREAR CLIENTE" at bounding box center [404, 217] width 128 height 38
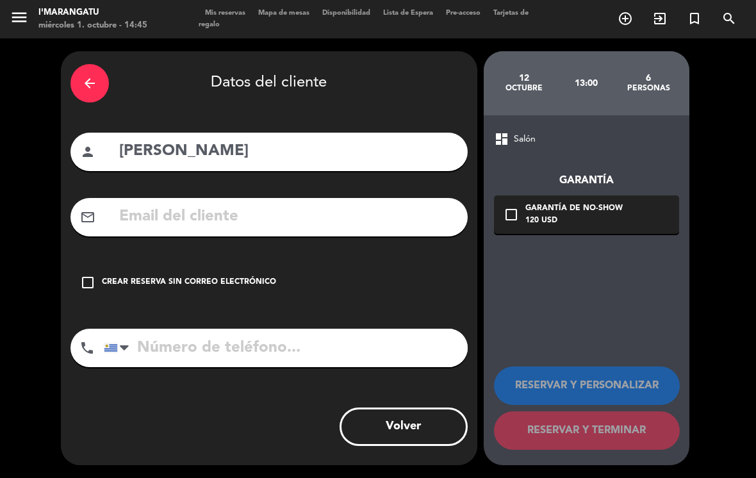
click at [90, 275] on icon "check_box_outline_blank" at bounding box center [87, 282] width 15 height 15
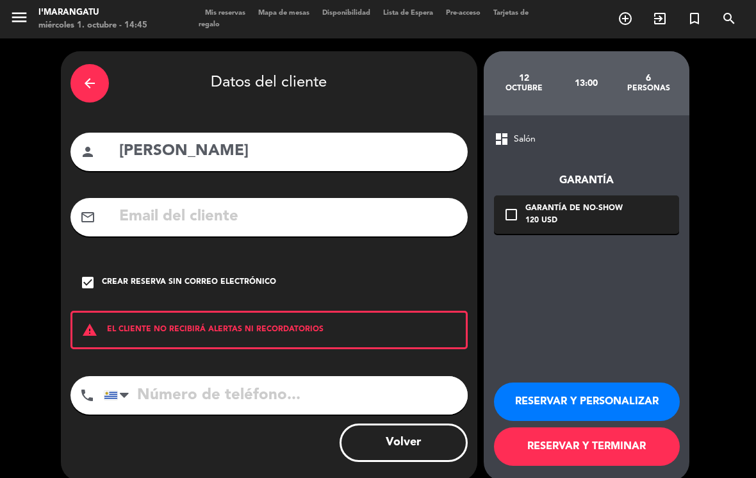
click at [249, 376] on input "tel" at bounding box center [286, 395] width 364 height 38
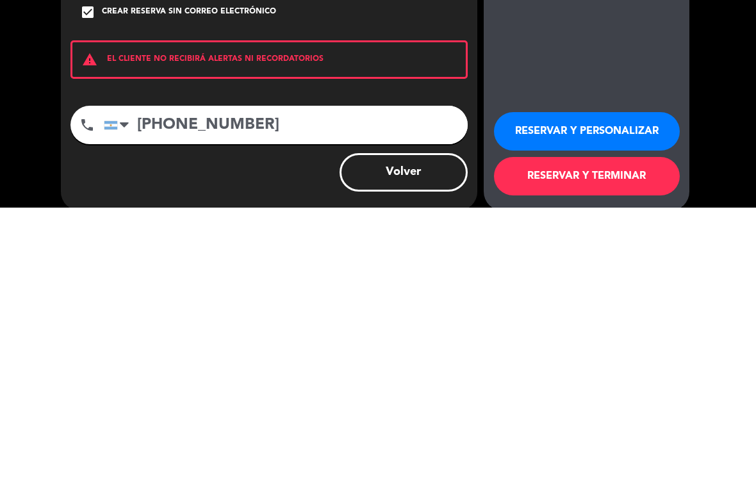
type input "[PHONE_NUMBER]"
click at [608, 383] on button "RESERVAR Y PERSONALIZAR" at bounding box center [587, 402] width 186 height 38
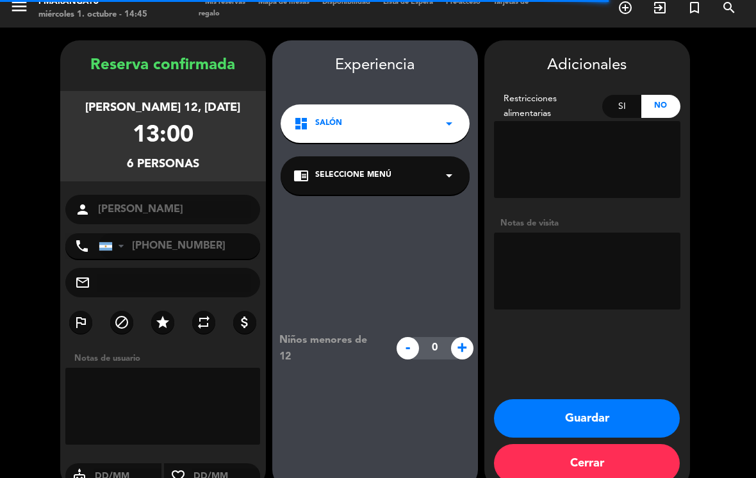
scroll to position [14, 0]
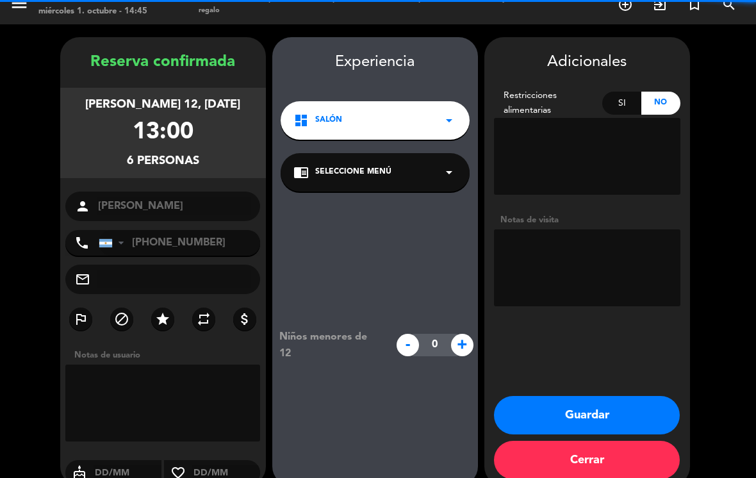
click at [583, 238] on textarea at bounding box center [587, 268] width 187 height 77
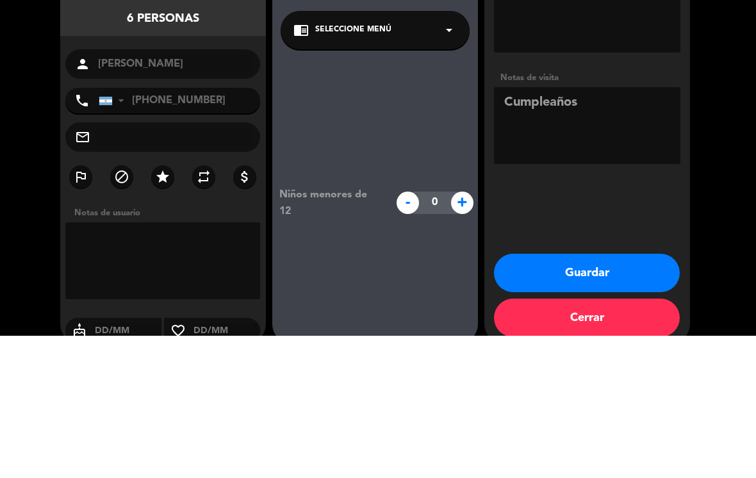
type textarea "Cumpleaños"
click at [704, 149] on booking-confirmed "Reserva confirmada [PERSON_NAME] 12, [DATE] 13:00 6 personas person [PERSON_NAM…" at bounding box center [378, 261] width 731 height 449
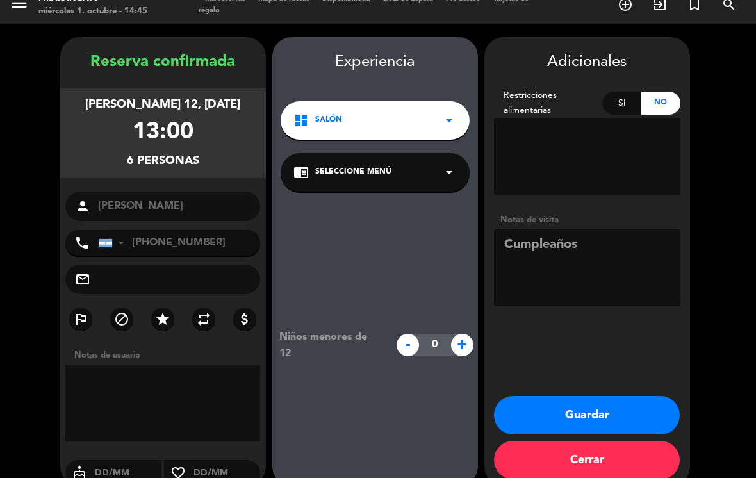
click at [608, 396] on button "Guardar" at bounding box center [587, 415] width 186 height 38
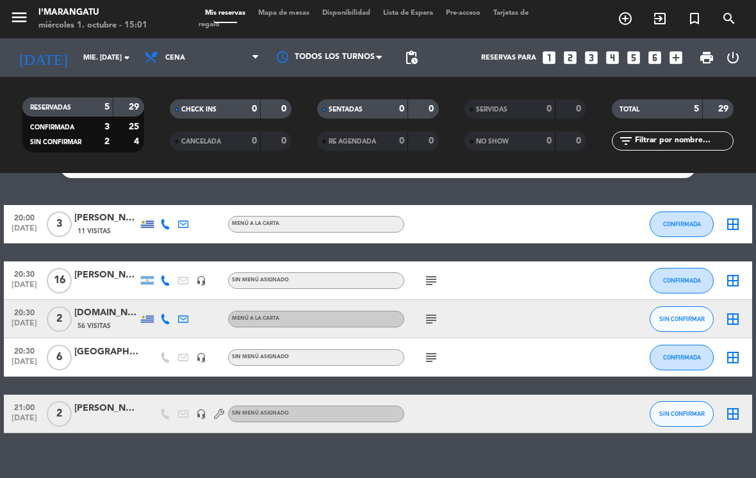
scroll to position [26, 0]
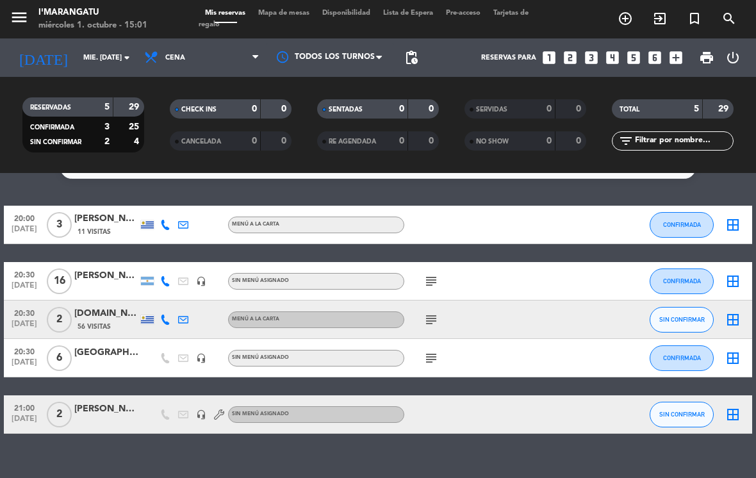
click at [188, 44] on span "Cena" at bounding box center [202, 58] width 128 height 28
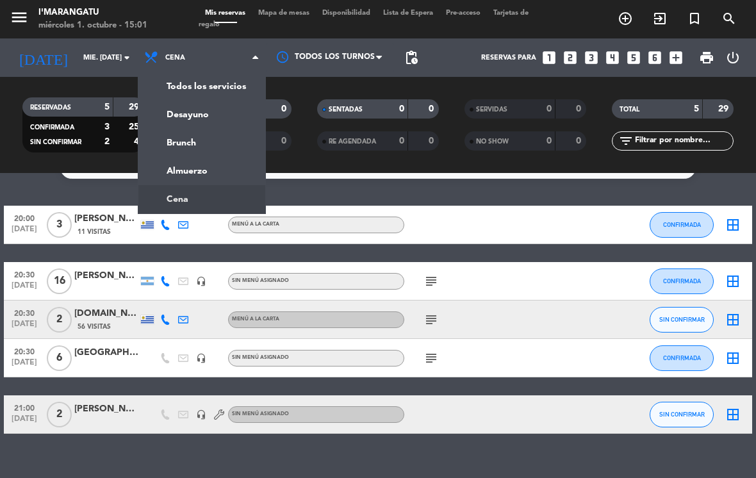
click at [218, 161] on ng-component "menu I'marangatu miércoles 1. octubre - 15:01 Mis reservas Mapa de mesas Dispon…" at bounding box center [378, 239] width 756 height 478
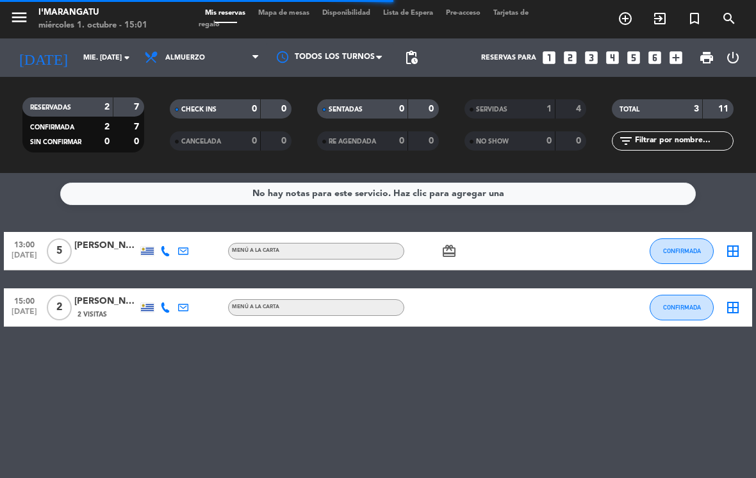
scroll to position [0, 0]
click at [687, 304] on span "CONFIRMADA" at bounding box center [683, 307] width 38 height 7
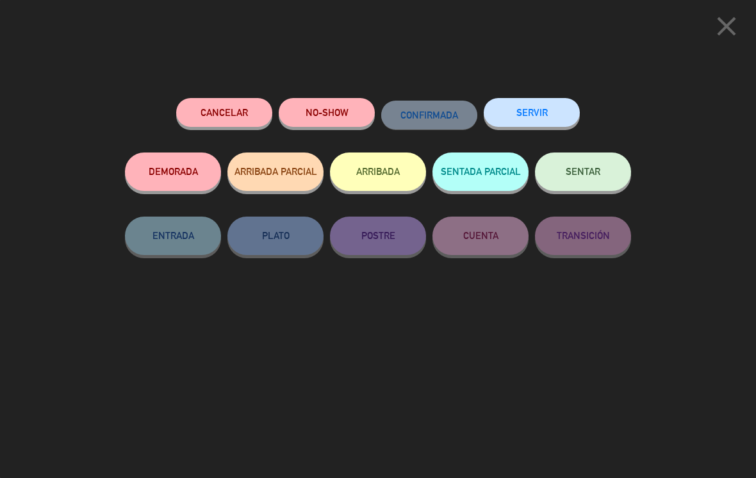
click at [547, 106] on button "SERVIR" at bounding box center [532, 112] width 96 height 29
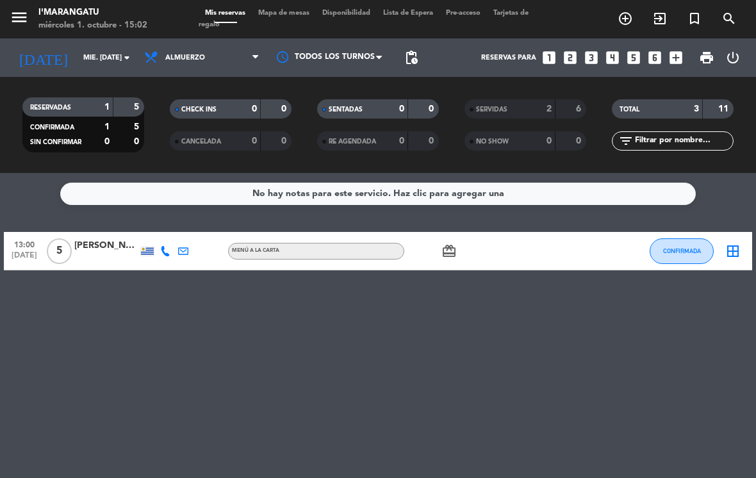
click at [669, 247] on span "CONFIRMADA" at bounding box center [683, 250] width 38 height 7
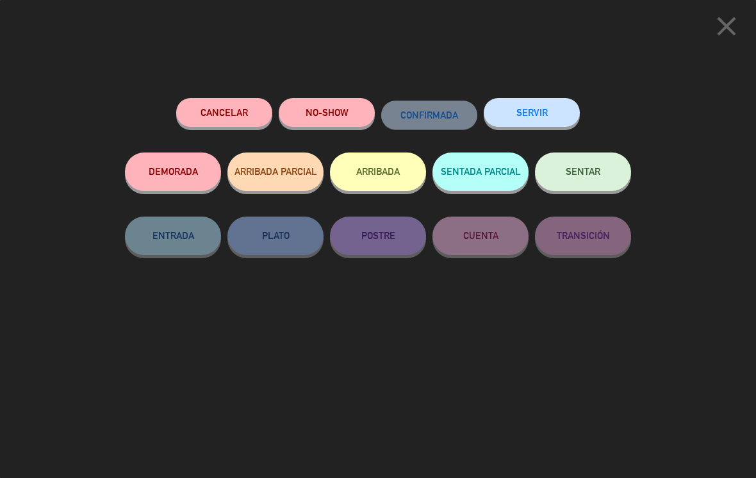
click at [546, 103] on button "SERVIR" at bounding box center [532, 112] width 96 height 29
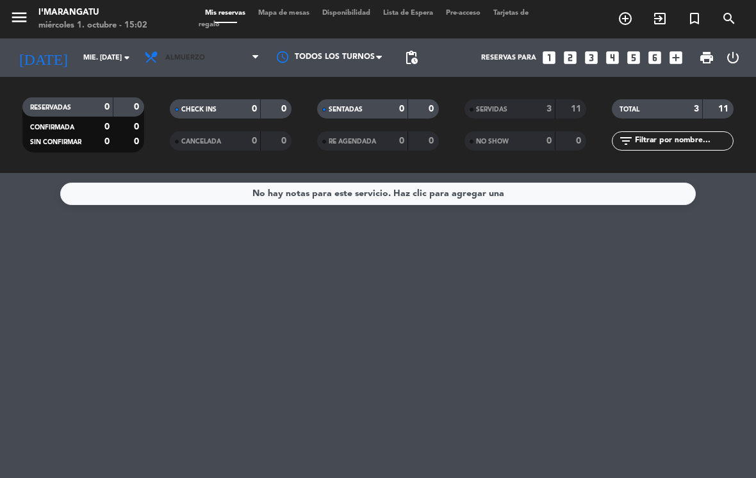
click at [199, 54] on span "Almuerzo" at bounding box center [185, 58] width 40 height 8
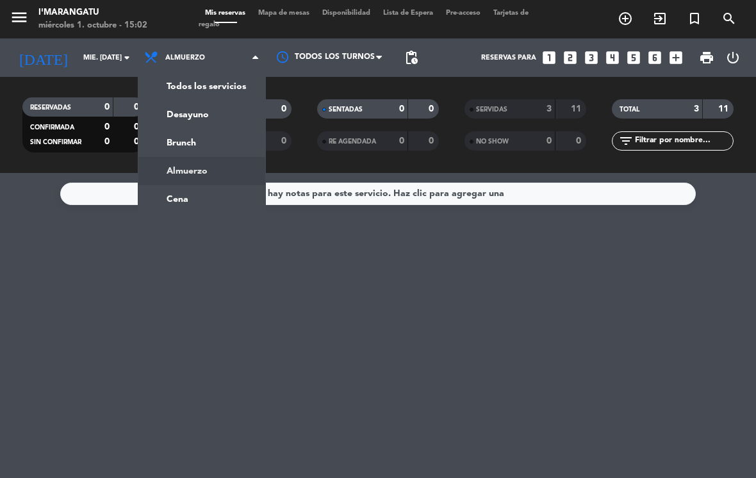
click at [208, 44] on span "Almuerzo" at bounding box center [202, 58] width 128 height 28
